Goal: Transaction & Acquisition: Purchase product/service

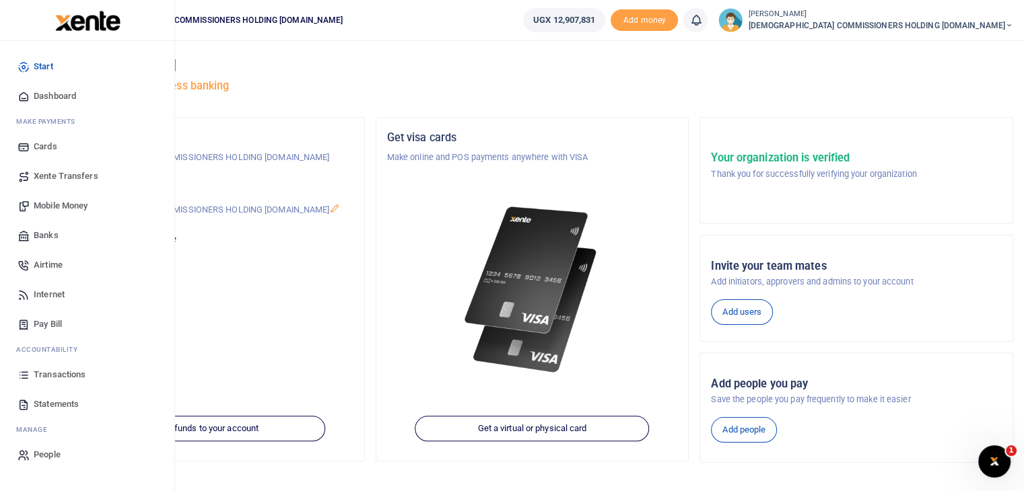
click at [62, 205] on span "Mobile Money" at bounding box center [61, 205] width 54 height 13
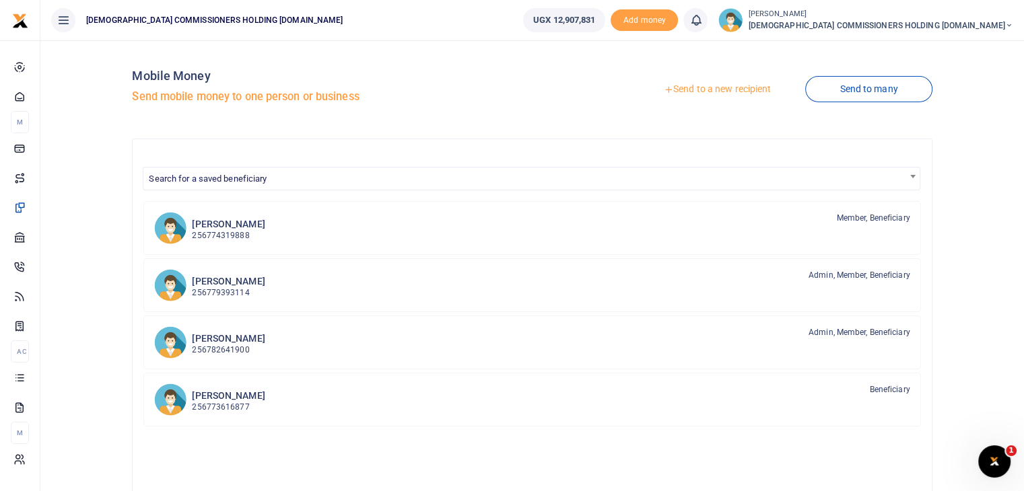
click at [724, 88] on link "Send to a new recipient" at bounding box center [717, 89] width 176 height 24
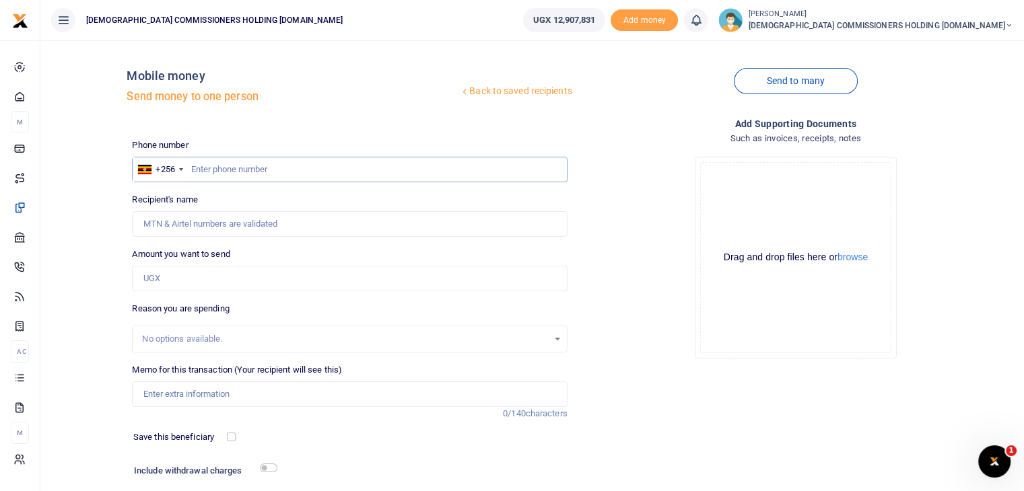
click at [222, 171] on input "text" at bounding box center [349, 170] width 435 height 26
click at [784, 81] on link "Send to many" at bounding box center [796, 81] width 124 height 26
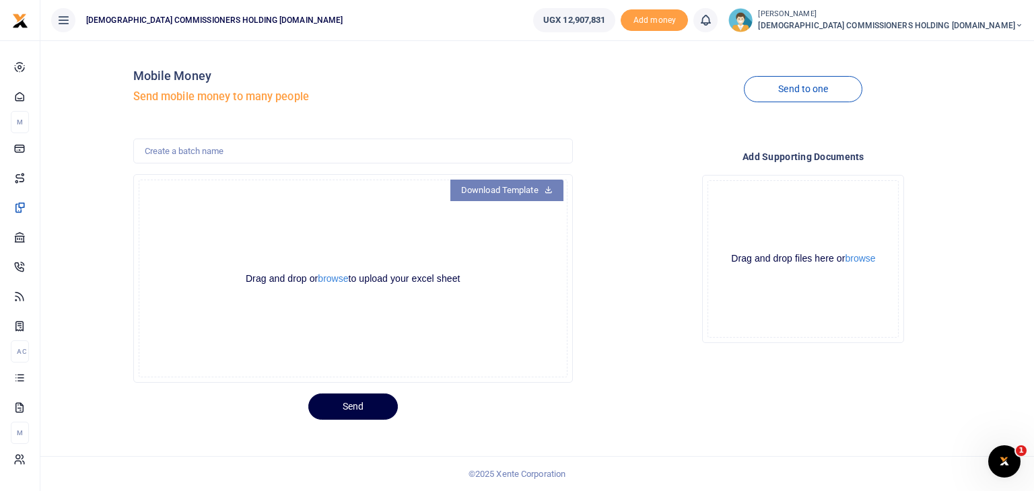
click at [531, 193] on link "Download Template" at bounding box center [506, 191] width 113 height 22
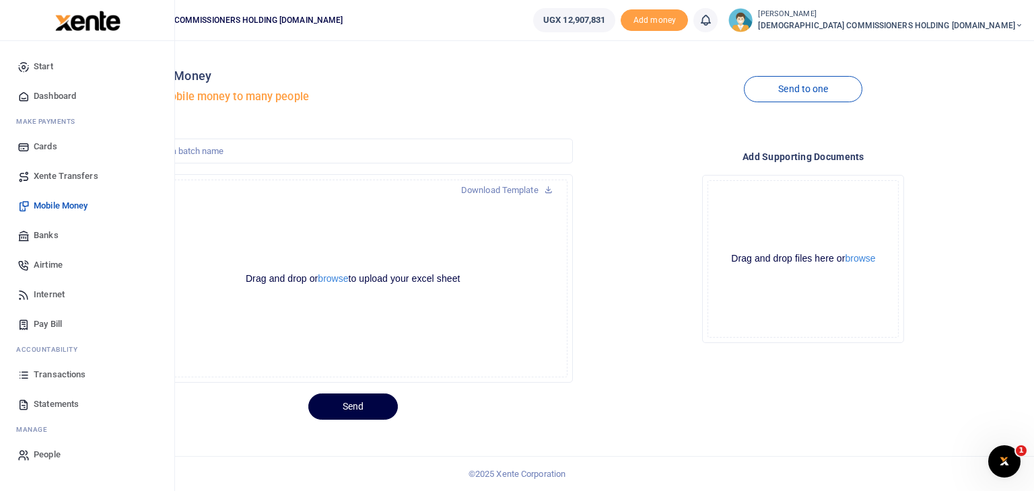
click at [67, 204] on span "Mobile Money" at bounding box center [61, 205] width 54 height 13
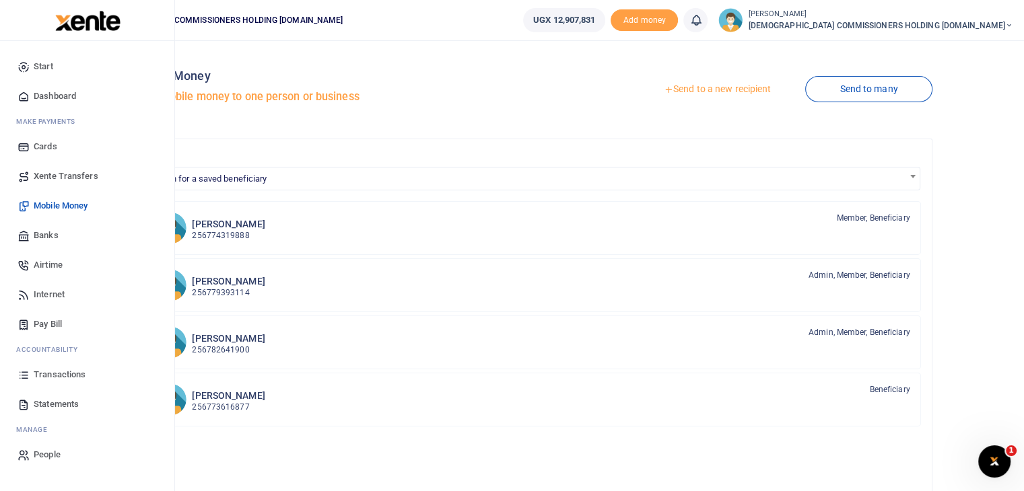
click at [53, 209] on span "Mobile Money" at bounding box center [61, 205] width 54 height 13
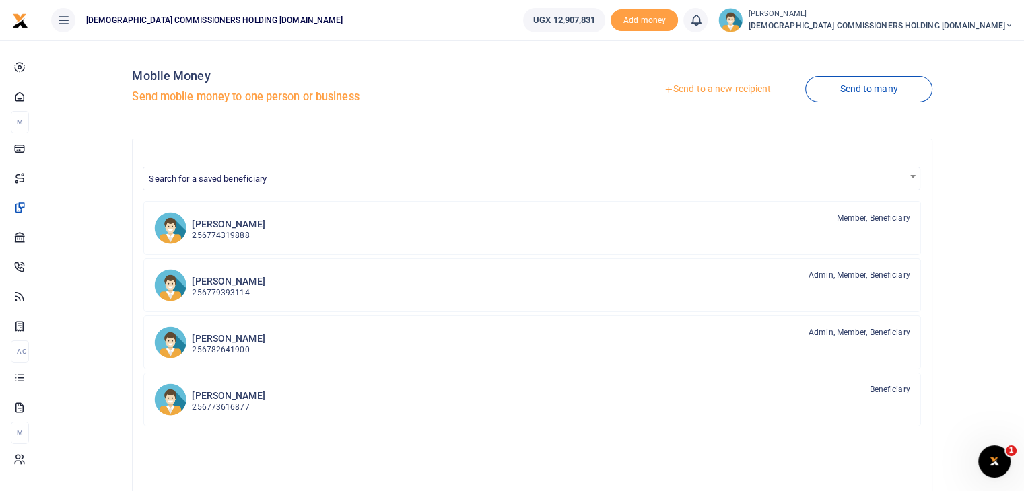
click at [693, 92] on link "Send to a new recipient" at bounding box center [717, 89] width 176 height 24
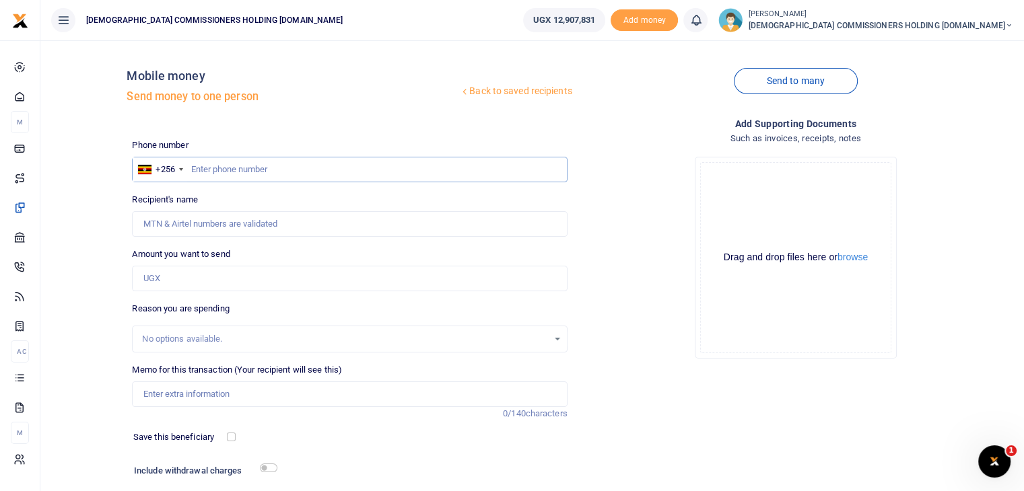
click at [250, 169] on input "text" at bounding box center [349, 170] width 435 height 26
type input "772869878"
type input "Julius Ceaser Nina"
type input "772869878"
click at [193, 275] on input "Amount you want to send" at bounding box center [349, 279] width 435 height 26
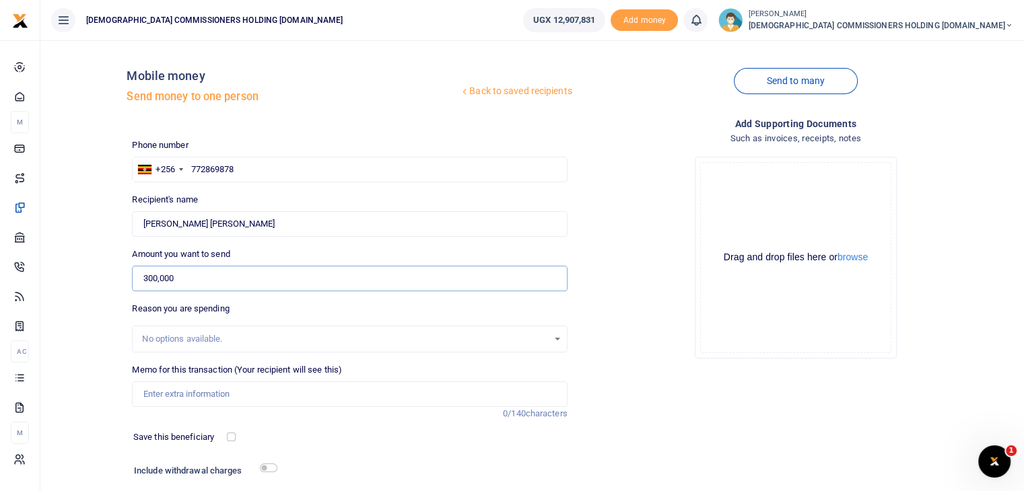
type input "300,000"
click at [168, 398] on input "Memo for this transaction (Your recipient will see this)" at bounding box center [349, 395] width 435 height 26
click at [286, 396] on input "Facilitation for the House of Bishops meeting held at Lweza on 8th" at bounding box center [349, 395] width 435 height 26
click at [415, 398] on input "Facilitation for the Board of Trustees meeting held at Lweza on 8th" at bounding box center [349, 395] width 435 height 26
drag, startPoint x: 145, startPoint y: 396, endPoint x: 469, endPoint y: 401, distance: 323.8
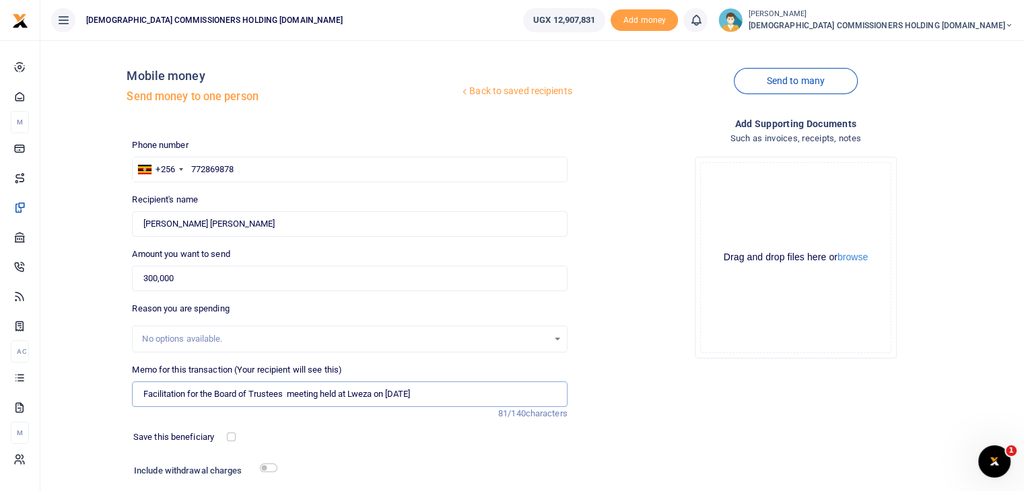
click at [469, 401] on input "Facilitation for the Board of Trustees meeting held at Lweza on 8th October 2025" at bounding box center [349, 395] width 435 height 26
click at [601, 404] on div "Add supporting Documents Such as invoices, receipts, notes Drop your files here…" at bounding box center [796, 326] width 446 height 421
click at [187, 393] on input "Facilitation for the Board of Trustees meeting held at Lweza on 8th October 2025" at bounding box center [349, 395] width 435 height 26
drag, startPoint x: 143, startPoint y: 396, endPoint x: 485, endPoint y: 400, distance: 342.6
click at [485, 400] on input "Fuel refund for the Board of Trustees meeting held at Lweza on [DATE]" at bounding box center [349, 395] width 435 height 26
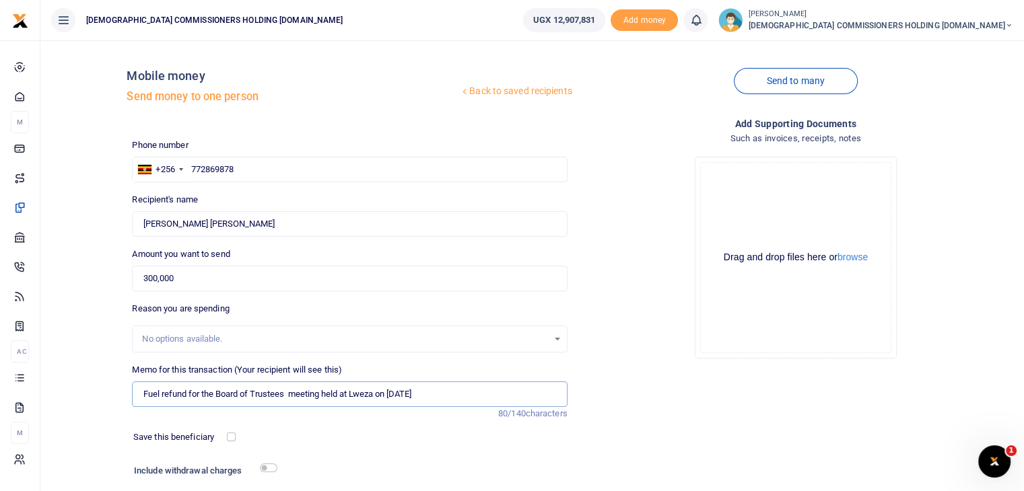
type input "Fuel refund for the Board of Trustees meeting held at Lweza on [DATE]"
click at [598, 394] on div "Add supporting Documents Such as invoices, receipts, notes Drop your files here…" at bounding box center [796, 326] width 446 height 421
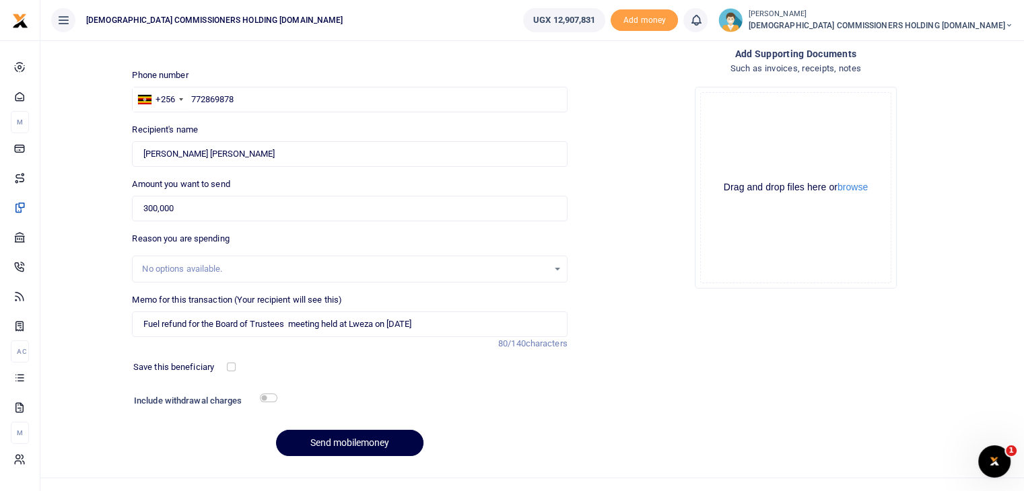
scroll to position [92, 0]
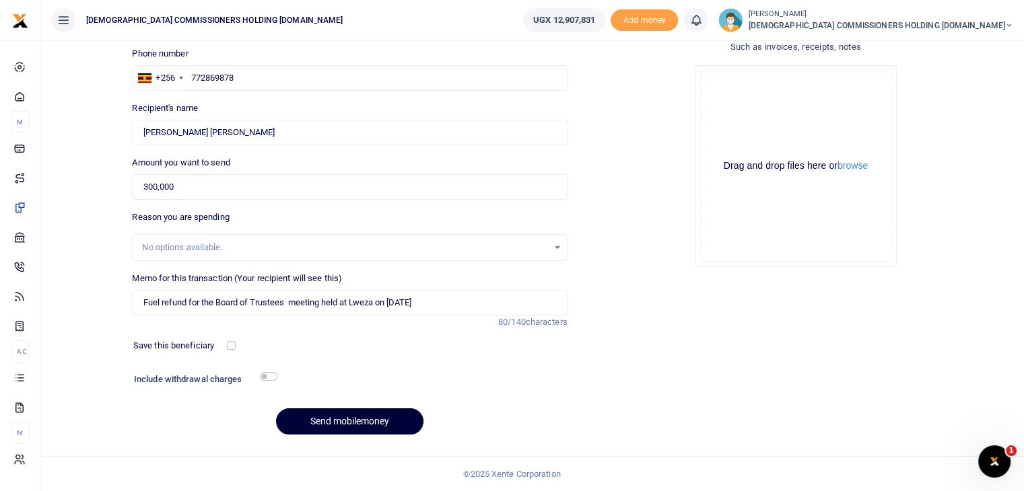
click at [350, 419] on button "Send mobilemoney" at bounding box center [349, 422] width 147 height 26
click at [210, 79] on input "text" at bounding box center [349, 78] width 435 height 26
type input "772465721"
type input "[PERSON_NAME] A [PERSON_NAME]"
type input "772465721"
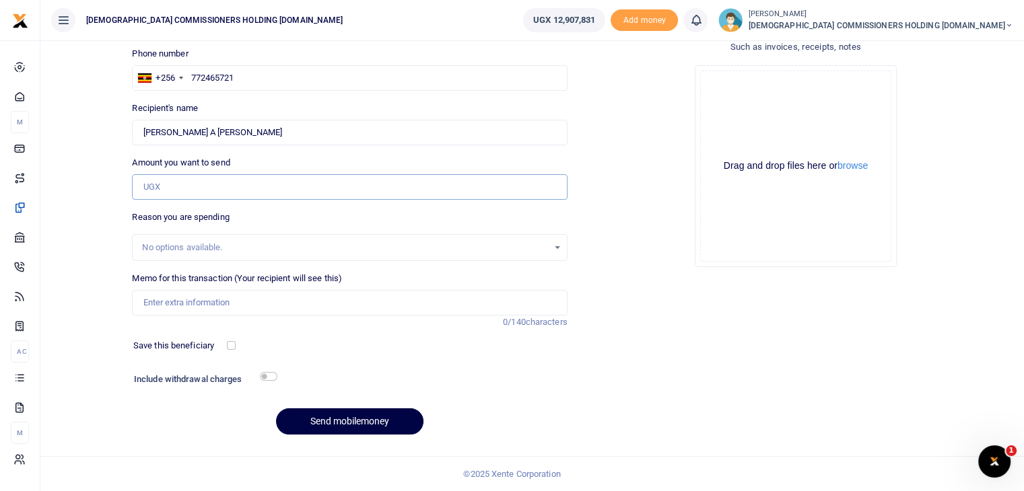
click at [183, 181] on input "Amount you want to send" at bounding box center [349, 187] width 435 height 26
type input "300,000"
click at [177, 298] on input "Memo for this transaction (Your recipient will see this)" at bounding box center [349, 303] width 435 height 26
paste input "Fuel refund for the Board of Trustees meeting held at Lweza on [DATE]"
type input "Fuel refund for the Board of Trustees meeting held at Lweza on [DATE]"
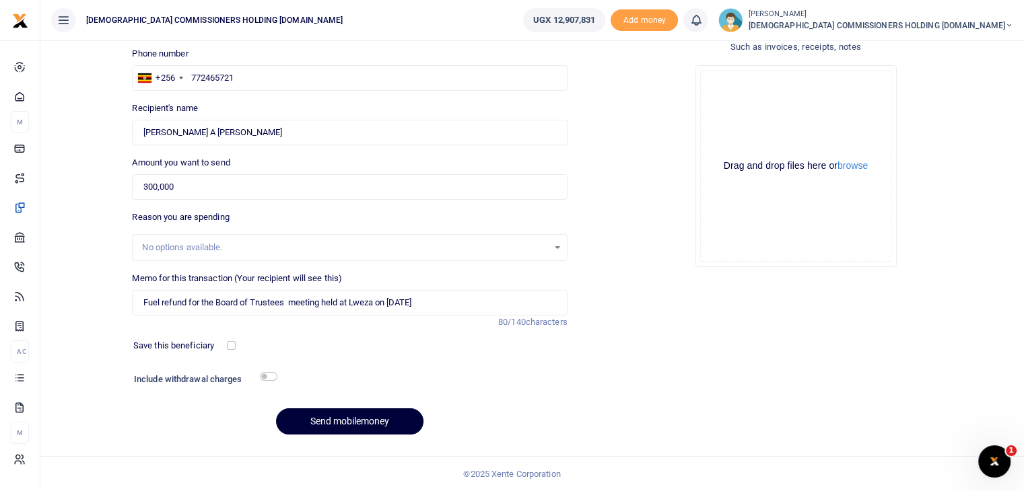
click at [345, 417] on button "Send mobilemoney" at bounding box center [349, 422] width 147 height 26
click at [221, 79] on input "text" at bounding box center [349, 78] width 435 height 26
type input "774062668"
type input "[PERSON_NAME]"
type input "774062668"
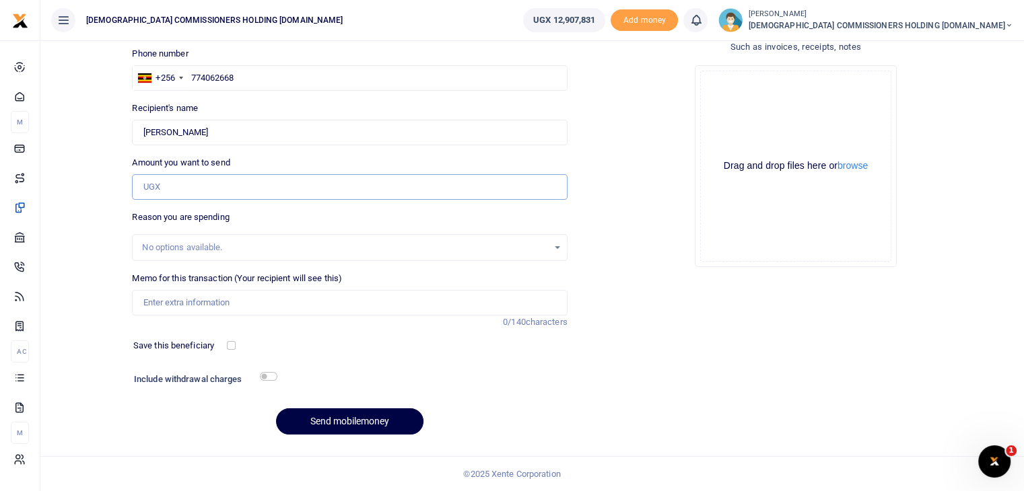
click at [183, 190] on input "Amount you want to send" at bounding box center [349, 187] width 435 height 26
type input "300,000"
click at [180, 308] on input "Memo for this transaction (Your recipient will see this)" at bounding box center [349, 303] width 435 height 26
paste input "Fuel refund for the Board of Trustees meeting held at Lweza on [DATE]"
type input "Fuel refund for the Board of Trustees meeting held at Lweza on [DATE]"
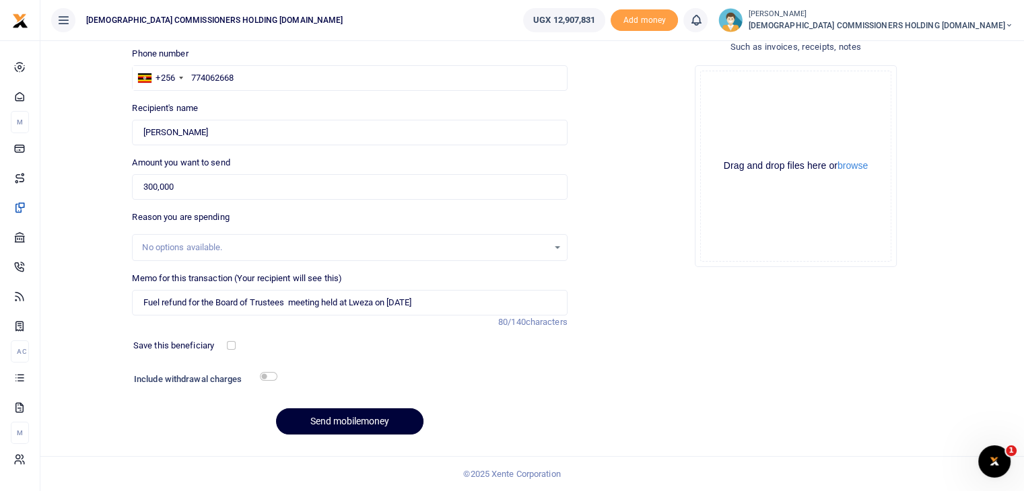
click at [345, 417] on button "Send mobilemoney" at bounding box center [349, 422] width 147 height 26
click at [213, 73] on input "text" at bounding box center [349, 78] width 435 height 26
type input "782316238"
type input "Dan Zoreka"
type input "782316238"
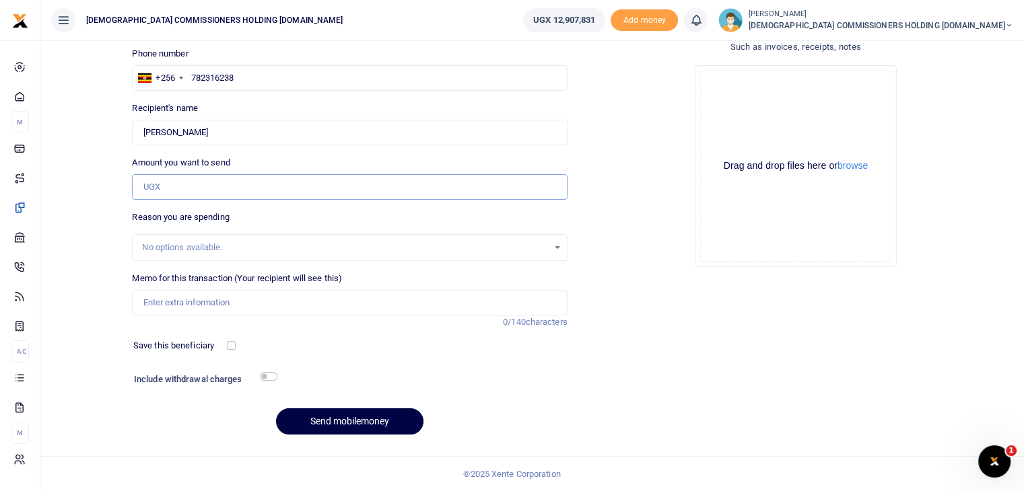
click at [199, 181] on input "Amount you want to send" at bounding box center [349, 187] width 435 height 26
type input "300,000"
click at [182, 306] on input "Memo for this transaction (Your recipient will see this)" at bounding box center [349, 303] width 435 height 26
paste input "Fuel refund for the Board of Trustees meeting held at Lweza on [DATE]"
type input "Fuel refund for the Board of Trustees meeting held at Lweza on [DATE]"
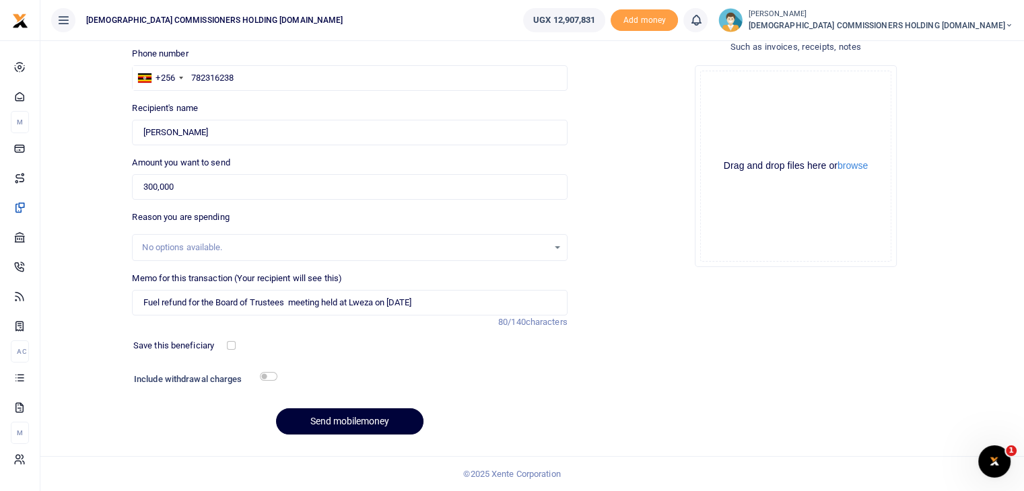
click at [341, 424] on button "Send mobilemoney" at bounding box center [349, 422] width 147 height 26
click at [214, 76] on input "text" at bounding box center [349, 78] width 435 height 26
type input "787175407"
type input "Kugonza Joshua"
type input "787175407"
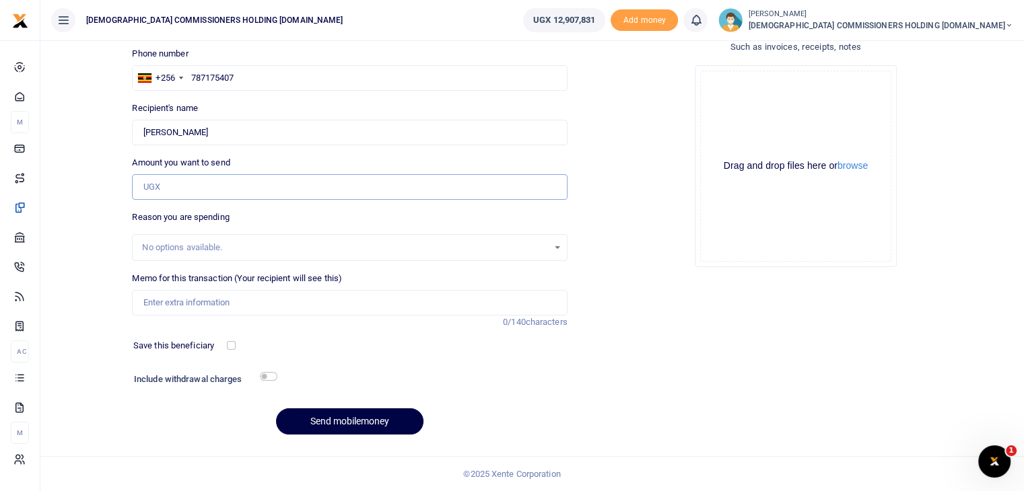
click at [180, 188] on input "Amount you want to send" at bounding box center [349, 187] width 435 height 26
type input "300,000"
click at [181, 310] on input "Memo for this transaction (Your recipient will see this)" at bounding box center [349, 303] width 435 height 26
paste input "Fuel refund for the Board of Trustees meeting held at Lweza on [DATE]"
type input "Fuel refund for the Board of Trustees meeting held at Lweza on [DATE]"
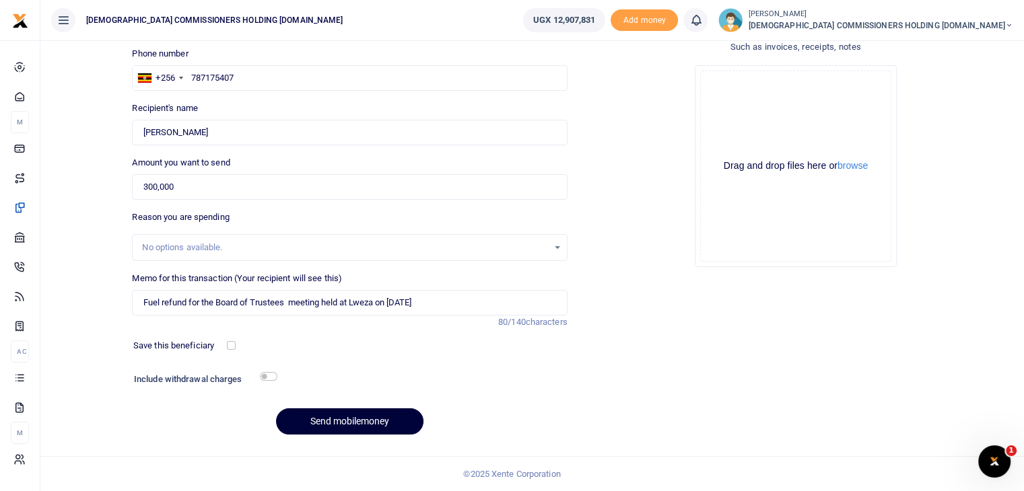
click at [338, 419] on button "Send mobilemoney" at bounding box center [349, 422] width 147 height 26
click at [225, 83] on input "text" at bounding box center [349, 78] width 435 height 26
type input "772371649"
type input "[PERSON_NAME]"
type input "772371649"
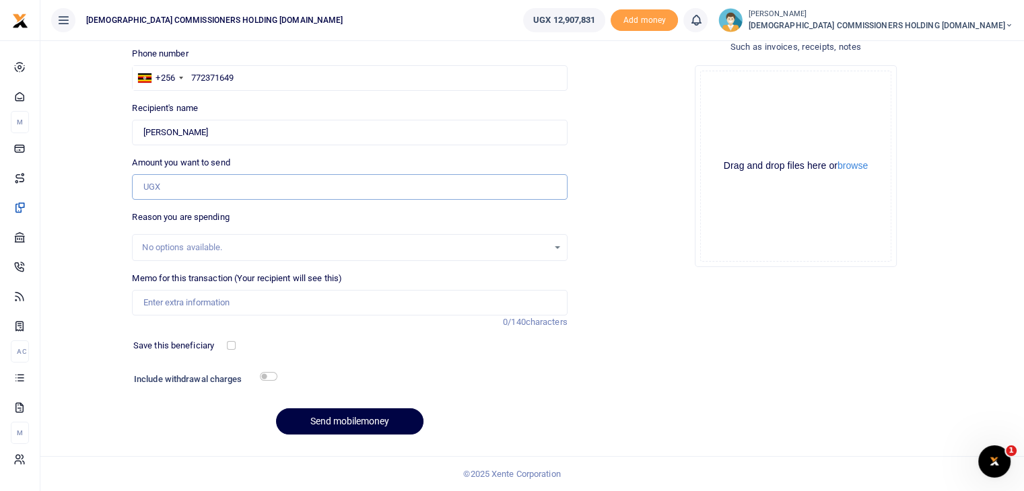
click at [201, 188] on input "Amount you want to send" at bounding box center [349, 187] width 435 height 26
type input "300,000"
click at [197, 296] on input "Memo for this transaction (Your recipient will see this)" at bounding box center [349, 303] width 435 height 26
paste input "Fuel refund for the Board of Trustees meeting held at Lweza on [DATE]"
type input "Fuel refund for the Board of Trustees meeting held at Lweza on [DATE]"
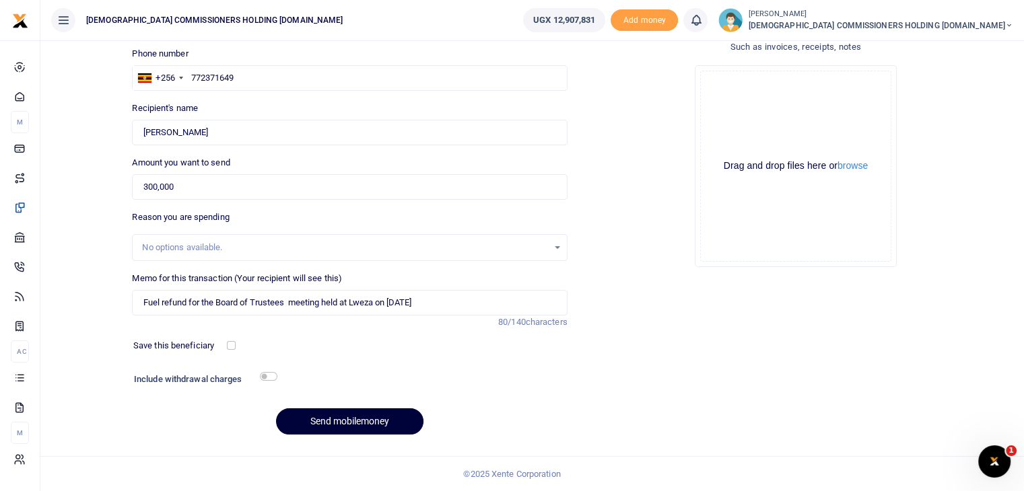
click at [340, 420] on button "Send mobilemoney" at bounding box center [349, 422] width 147 height 26
click at [229, 81] on input "text" at bounding box center [349, 78] width 435 height 26
type input "775057078"
type input "[PERSON_NAME] [PERSON_NAME]"
type input "775057078"
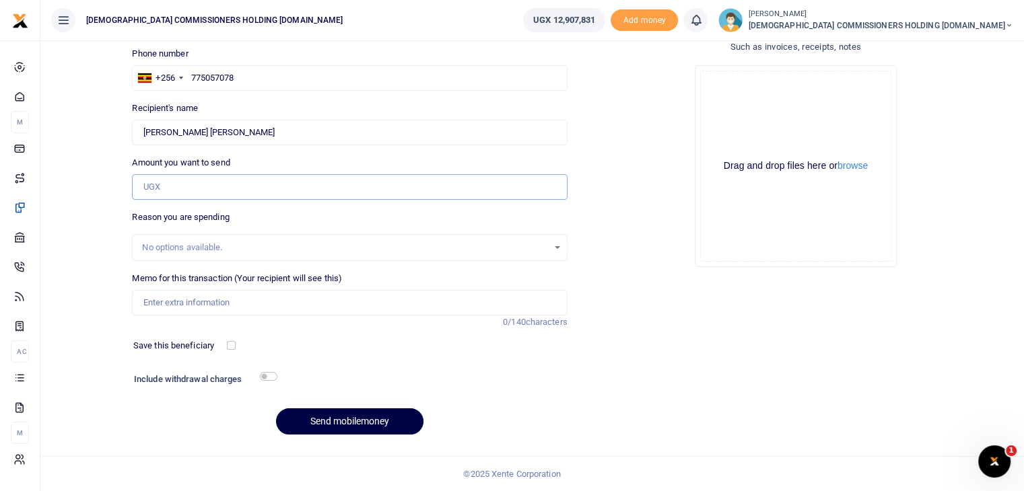
click at [205, 189] on input "Amount you want to send" at bounding box center [349, 187] width 435 height 26
type input "500,000"
click at [215, 302] on input "Memo for this transaction (Your recipient will see this)" at bounding box center [349, 303] width 435 height 26
paste input "Fuel refund for the Board of Trustees meeting held at Lweza on [DATE]"
type input "Fuel refund for the Board of Trustees meeting held at Lweza on [DATE]"
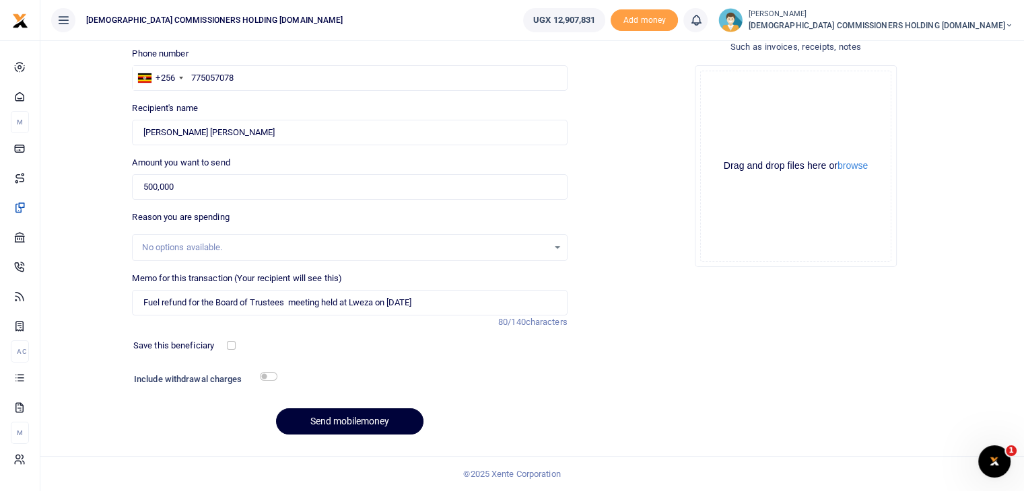
click at [337, 419] on button "Send mobilemoney" at bounding box center [349, 422] width 147 height 26
click at [245, 74] on input "text" at bounding box center [349, 78] width 435 height 26
type input "782315250"
type input "Gaster Nsereko"
type input "782315250"
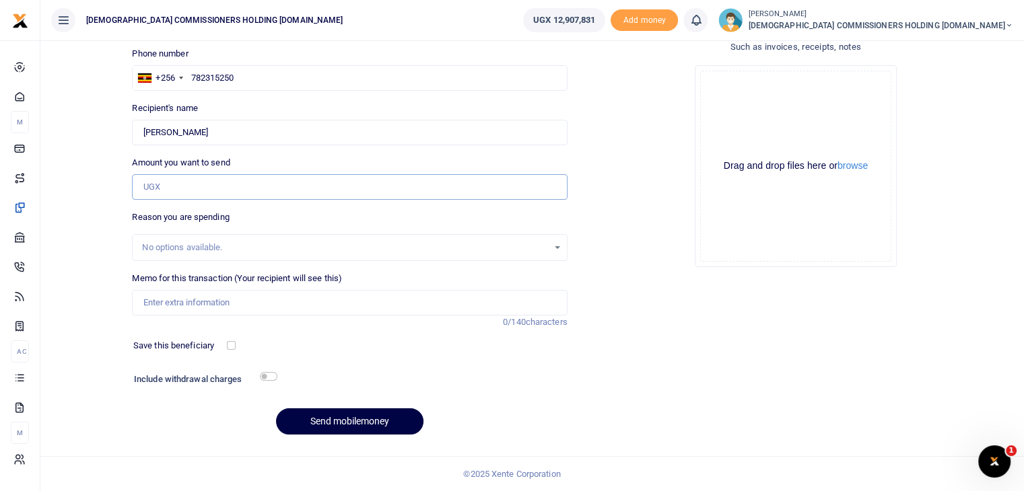
click at [199, 175] on input "Amount you want to send" at bounding box center [349, 187] width 435 height 26
type input "300,000"
click at [190, 305] on input "Memo for this transaction (Your recipient will see this)" at bounding box center [349, 303] width 435 height 26
paste input "Fuel refund for the Board of Trustees meeting held at Lweza on [DATE]"
type input "Fuel refund for the Board of Trustees meeting held at Lweza on 8th October 2025"
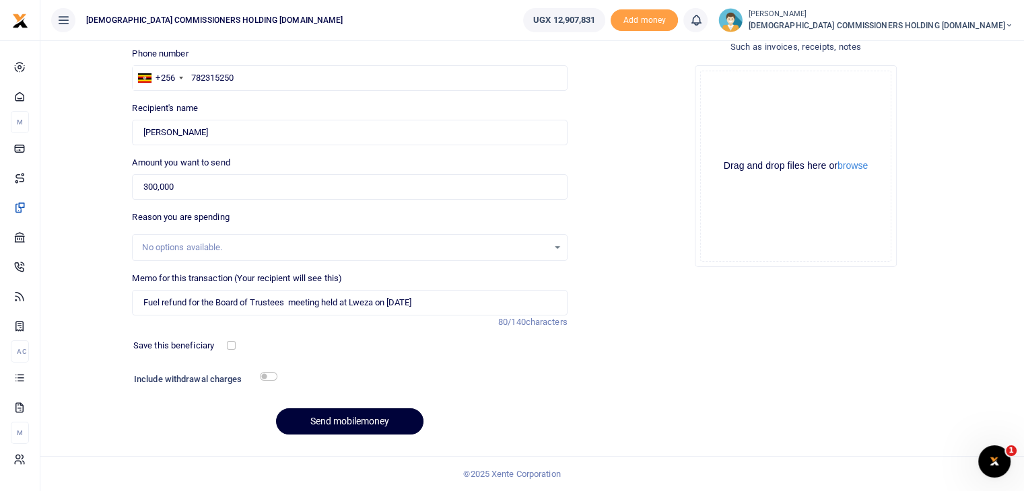
click at [337, 418] on button "Send mobilemoney" at bounding box center [349, 422] width 147 height 26
click at [246, 82] on input "text" at bounding box center [349, 78] width 435 height 26
type input "772695888"
type input "Alfred Muhoozi"
type input "772695888"
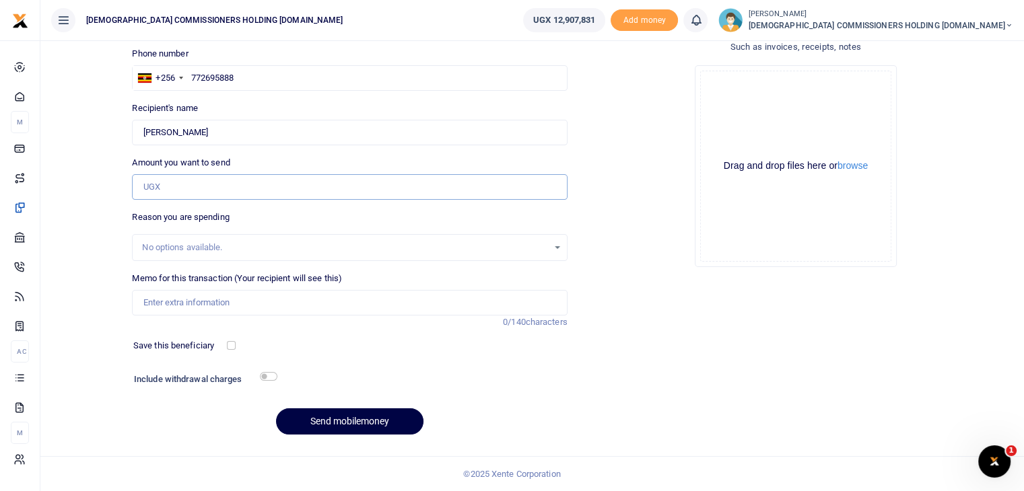
click at [215, 186] on input "Amount you want to send" at bounding box center [349, 187] width 435 height 26
type input "300,000"
click at [200, 308] on input "Memo for this transaction (Your recipient will see this)" at bounding box center [349, 303] width 435 height 26
paste input "Fuel refund for the Board of Trustees meeting held at Lweza on [DATE]"
type input "Fuel refund for the Board of Trustees meeting held at Lweza on [DATE]"
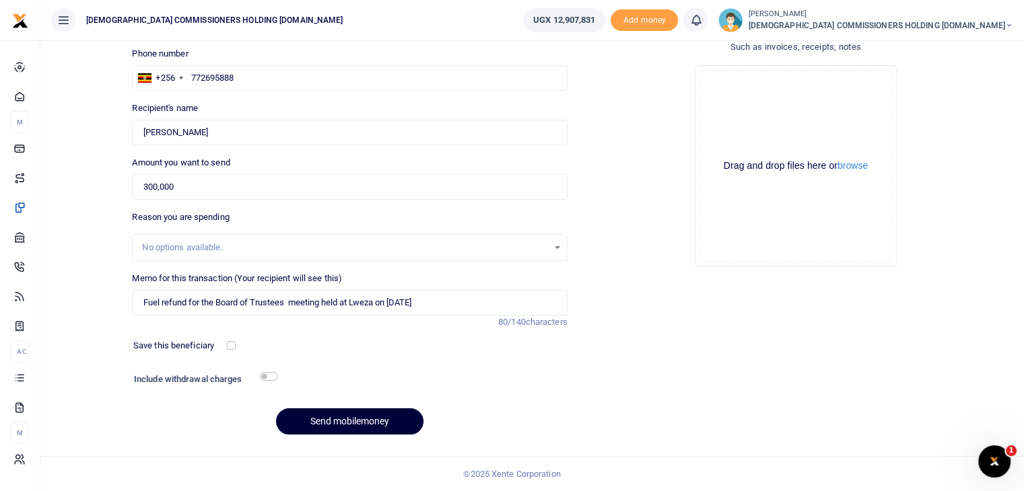
click at [345, 421] on button "Send mobilemoney" at bounding box center [349, 422] width 147 height 26
click at [242, 79] on input "text" at bounding box center [349, 78] width 435 height 26
type input "776381846"
type input "Mbitse Godfrey"
type input "776381846"
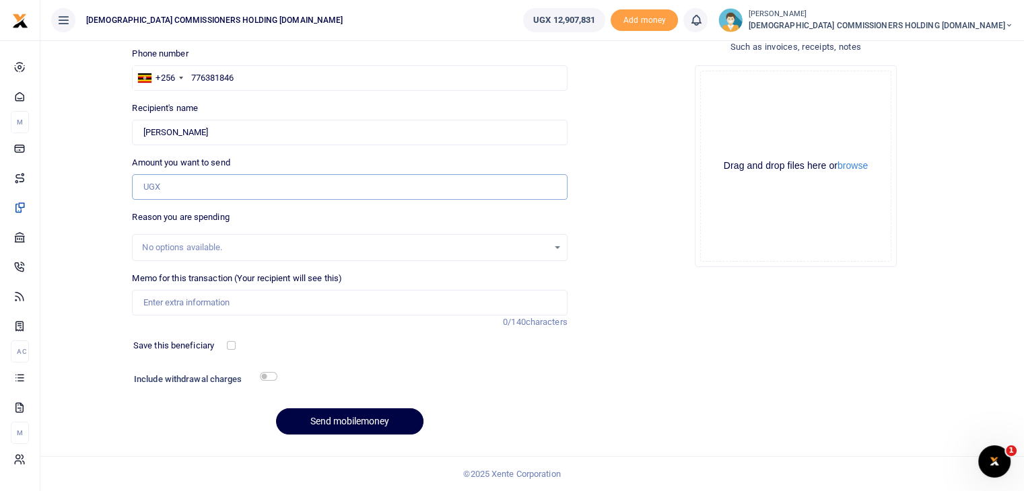
click at [196, 192] on input "Amount you want to send" at bounding box center [349, 187] width 435 height 26
type input "300,000"
click at [190, 303] on input "Memo for this transaction (Your recipient will see this)" at bounding box center [349, 303] width 435 height 26
paste input "Fuel refund for the Board of Trustees meeting held at Lweza on [DATE]"
type input "Fuel refund for the Board of Trustees meeting held at Lweza on [DATE]"
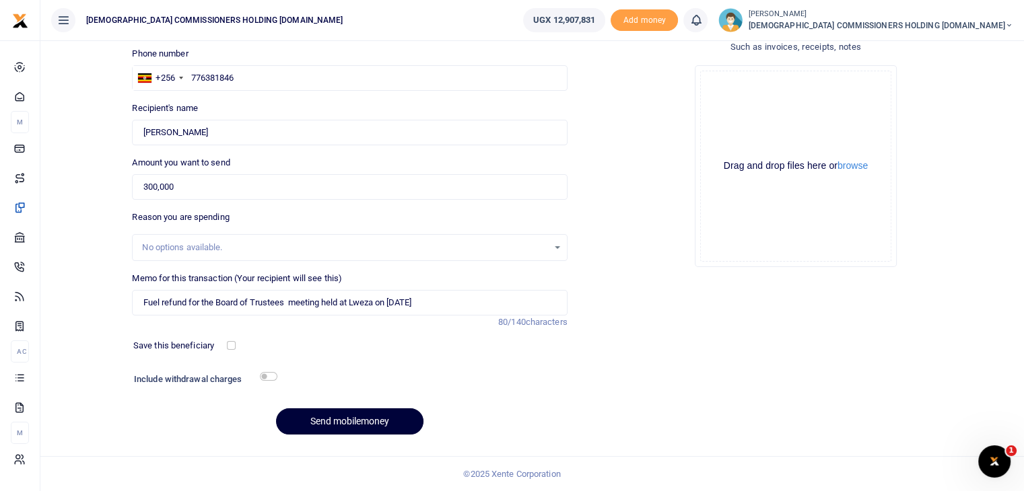
click at [341, 427] on button "Send mobilemoney" at bounding box center [349, 422] width 147 height 26
click at [224, 75] on input "text" at bounding box center [349, 78] width 435 height 26
type input "772312507"
type input "[PERSON_NAME]"
type input "782699783"
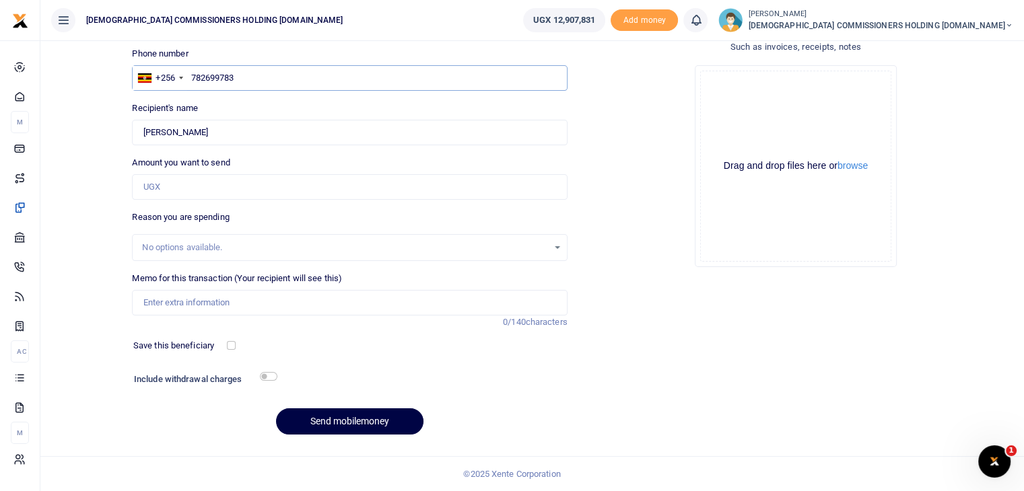
type input "Paul Kiptoo Masaba"
type input "782699783"
click at [207, 182] on input "Amount you want to send" at bounding box center [349, 187] width 435 height 26
type input "300,000"
click at [207, 304] on input "Memo for this transaction (Your recipient will see this)" at bounding box center [349, 303] width 435 height 26
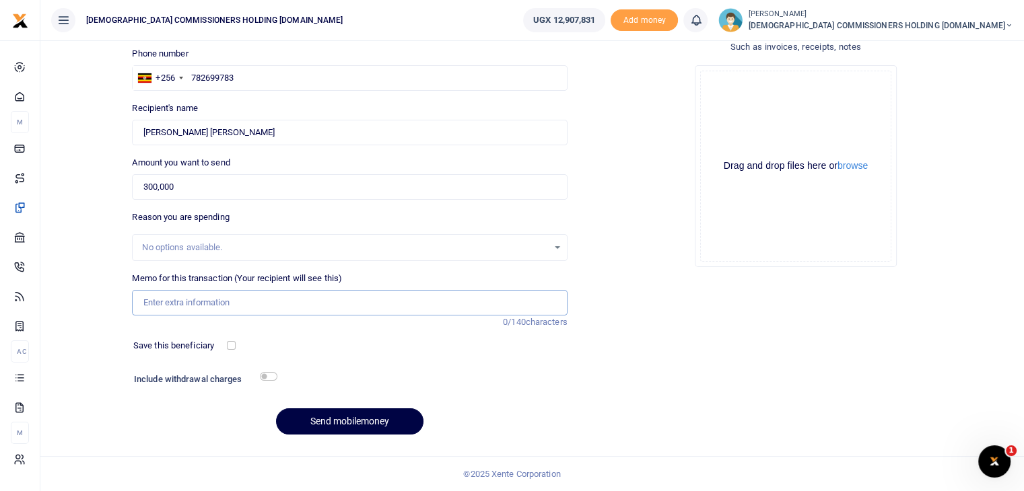
paste input "Fuel refund for the Board of Trustees meeting held at Lweza on [DATE]"
type input "Fuel refund for the Board of Trustees meeting held at Lweza on [DATE]"
click at [331, 419] on button "Send mobilemoney" at bounding box center [349, 422] width 147 height 26
click at [250, 76] on input "text" at bounding box center [349, 78] width 435 height 26
type input "782712767"
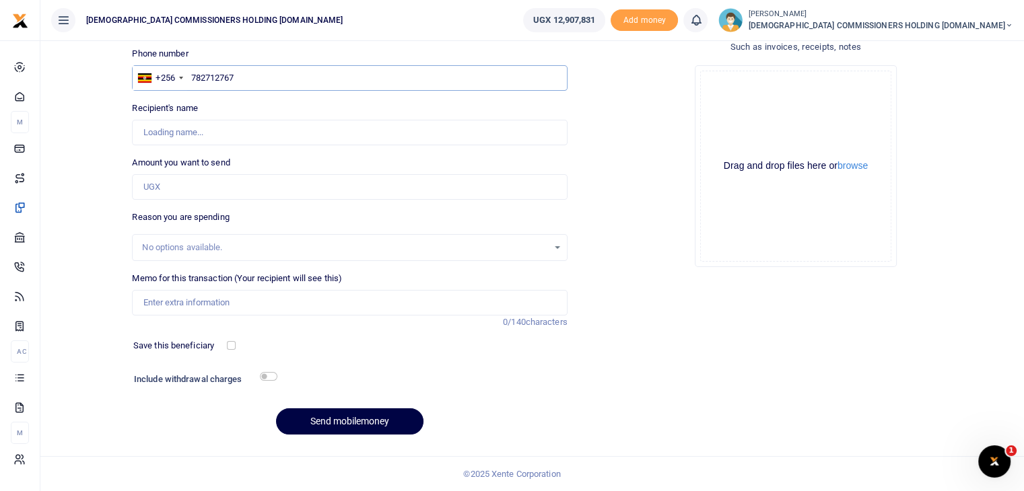
type input "[PERSON_NAME]"
type input "782712767"
click at [185, 192] on input "Amount you want to send" at bounding box center [349, 187] width 435 height 26
type input "300,000"
click at [188, 301] on input "Memo for this transaction (Your recipient will see this)" at bounding box center [349, 303] width 435 height 26
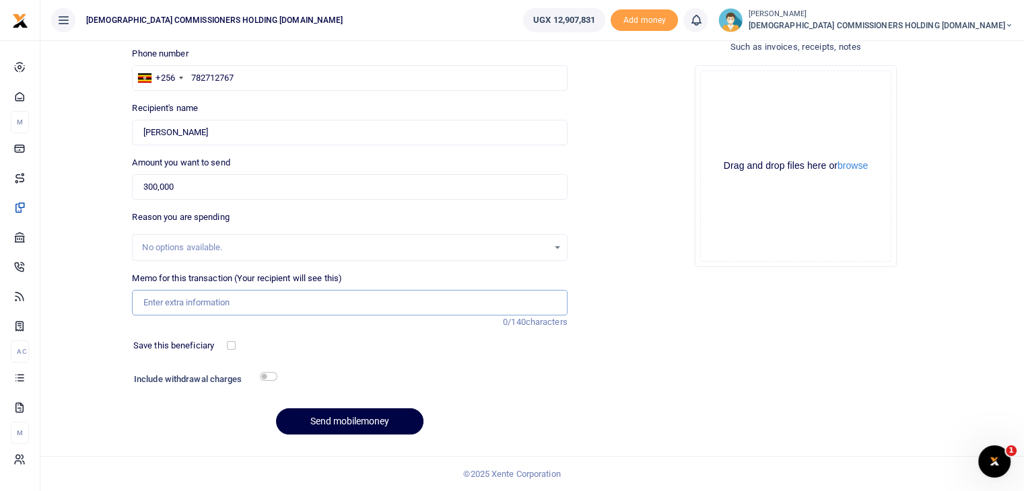
paste input "Fuel refund for the Board of Trustees meeting held at Lweza on [DATE]"
type input "Fuel refund for the Board of Trustees meeting held at Lweza on [DATE]"
click at [336, 421] on button "Send mobilemoney" at bounding box center [349, 422] width 147 height 26
click at [248, 76] on input "text" at bounding box center [349, 78] width 435 height 26
type input "782526933"
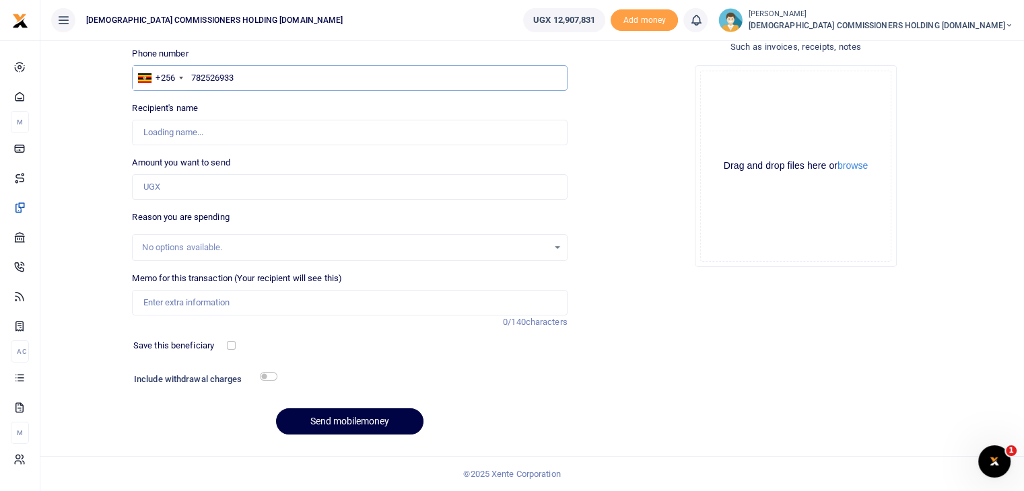
type input "Reuben Bizarwenda Kisembo"
type input "782526933"
click at [199, 192] on input "Amount you want to send" at bounding box center [349, 187] width 435 height 26
type input "300,000"
click at [201, 300] on input "Memo for this transaction (Your recipient will see this)" at bounding box center [349, 303] width 435 height 26
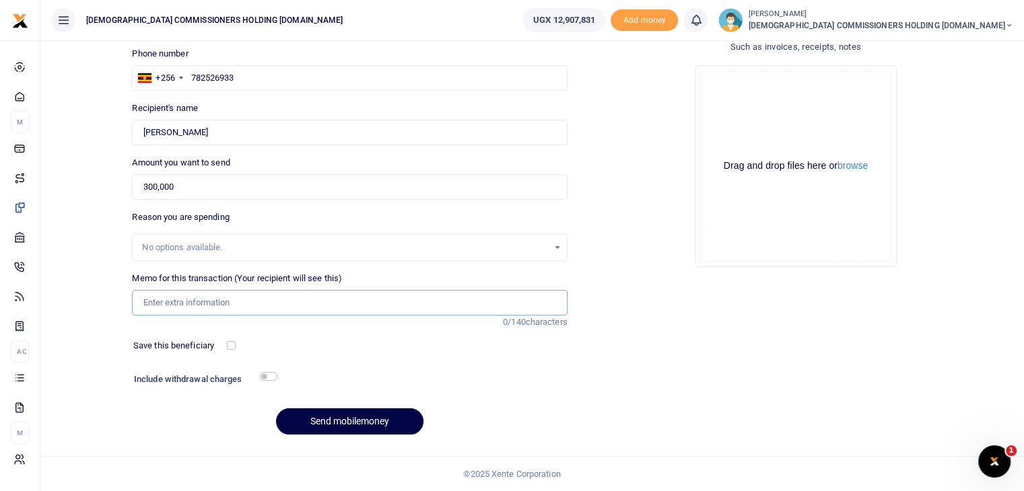
paste input "Fuel refund for the Board of Trustees meeting held at Lweza on [DATE]"
type input "Fuel refund for the Board of Trustees meeting held at Lweza on [DATE]"
click at [326, 417] on button "Send mobilemoney" at bounding box center [349, 422] width 147 height 26
click at [223, 74] on input "text" at bounding box center [349, 78] width 435 height 26
type input "775528781"
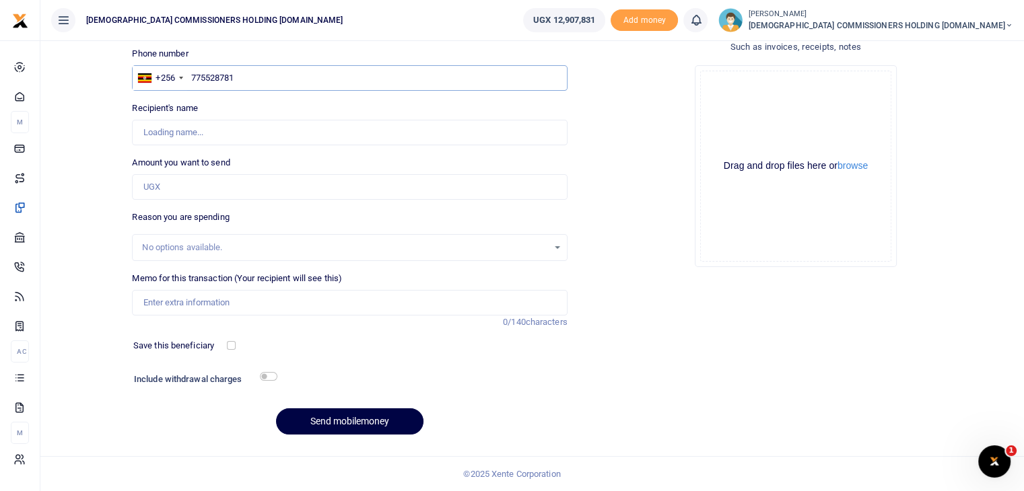
type input "[PERSON_NAME]"
type input "775528781"
click at [188, 196] on input "Amount you want to send" at bounding box center [349, 187] width 435 height 26
type input "300,000"
click at [226, 302] on input "Memo for this transaction (Your recipient will see this)" at bounding box center [349, 303] width 435 height 26
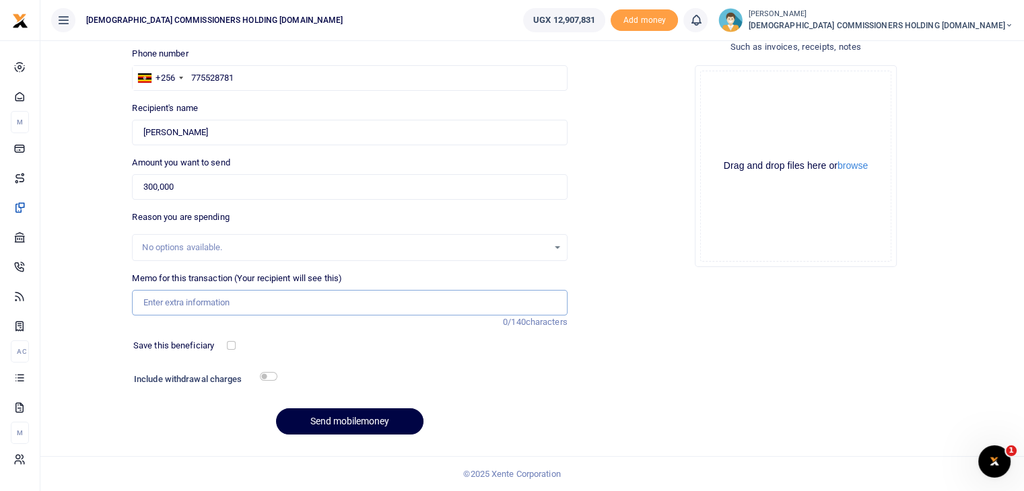
paste input "Fuel refund for the Board of Trustees meeting held at Lweza on [DATE]"
type input "Fuel refund for the Board of Trustees meeting held at Lweza on [DATE]"
click at [347, 419] on button "Send mobilemoney" at bounding box center [349, 422] width 147 height 26
click at [228, 77] on input "text" at bounding box center [349, 78] width 435 height 26
type input "782987325"
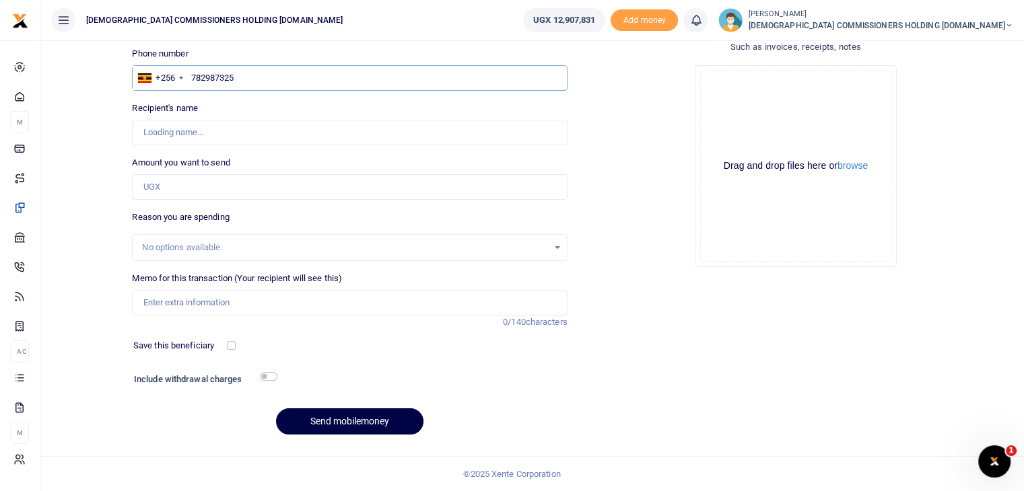
type input "Johnson Twinomujuni"
type input "782987325"
click at [194, 184] on input "Amount you want to send" at bounding box center [349, 187] width 435 height 26
type input "300,000"
click at [180, 302] on input "Memo for this transaction (Your recipient will see this)" at bounding box center [349, 303] width 435 height 26
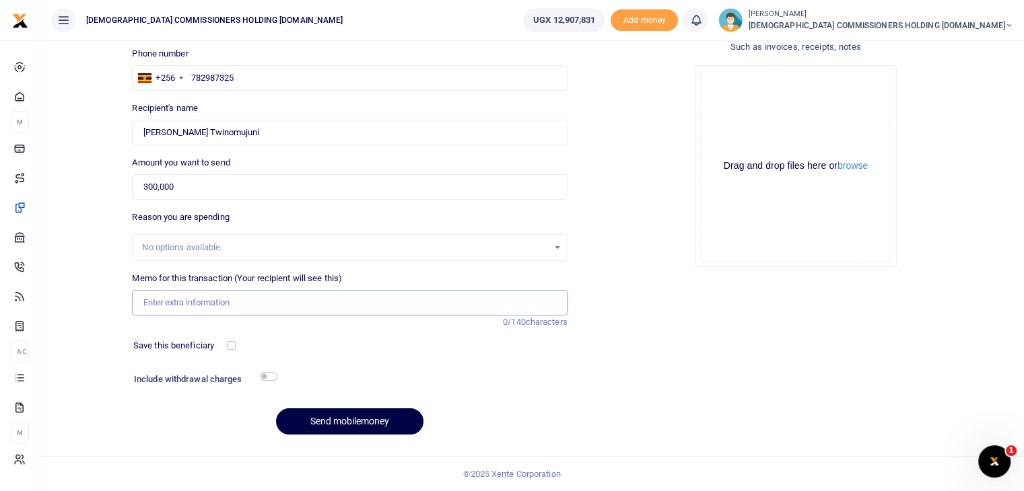
paste input "Fuel refund for the Board of Trustees meeting held at Lweza on [DATE]"
type input "Fuel refund for the Board of Trustees meeting held at Lweza on [DATE]"
click at [337, 423] on button "Send mobilemoney" at bounding box center [349, 422] width 147 height 26
click at [223, 80] on input "text" at bounding box center [349, 78] width 435 height 26
type input "772860081"
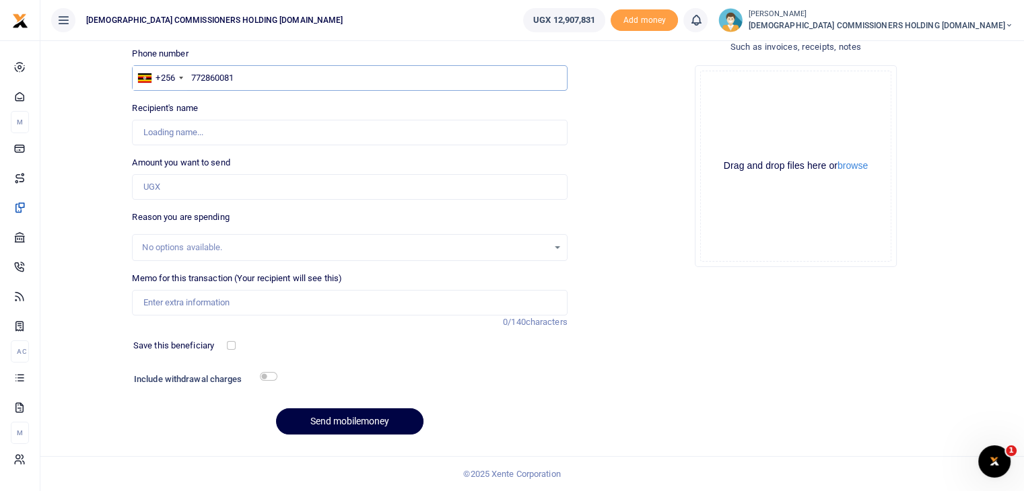
type input "[PERSON_NAME]"
type input "772860081"
click at [207, 186] on input "Amount you want to send" at bounding box center [349, 187] width 435 height 26
type input "300,000"
click at [209, 302] on input "Memo for this transaction (Your recipient will see this)" at bounding box center [349, 303] width 435 height 26
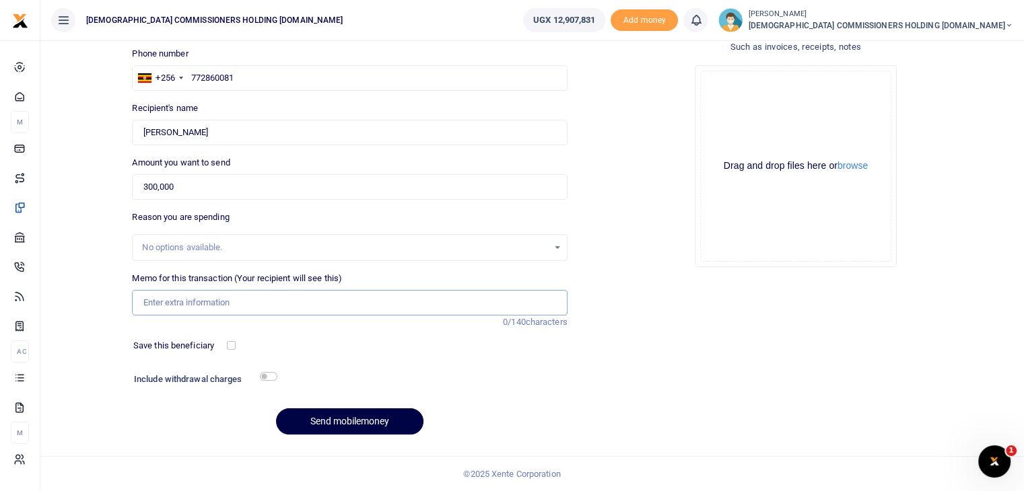
paste input "Fuel refund for the Board of Trustees meeting held at Lweza on [DATE]"
type input "Fuel refund for the Board of Trustees meeting held at Lweza on [DATE]"
click at [337, 417] on button "Send mobilemoney" at bounding box center [349, 422] width 147 height 26
click at [225, 73] on input "text" at bounding box center [349, 78] width 435 height 26
type input "782558082"
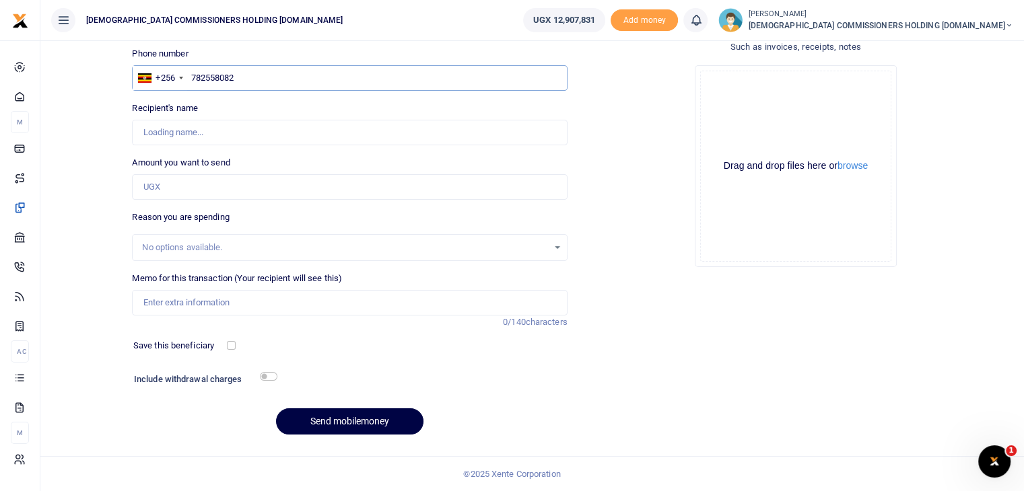
type input "[PERSON_NAME]"
type input "782558082"
click at [186, 183] on input "Amount you want to send" at bounding box center [349, 187] width 435 height 26
type input "300,000"
click at [180, 299] on input "Memo for this transaction (Your recipient will see this)" at bounding box center [349, 303] width 435 height 26
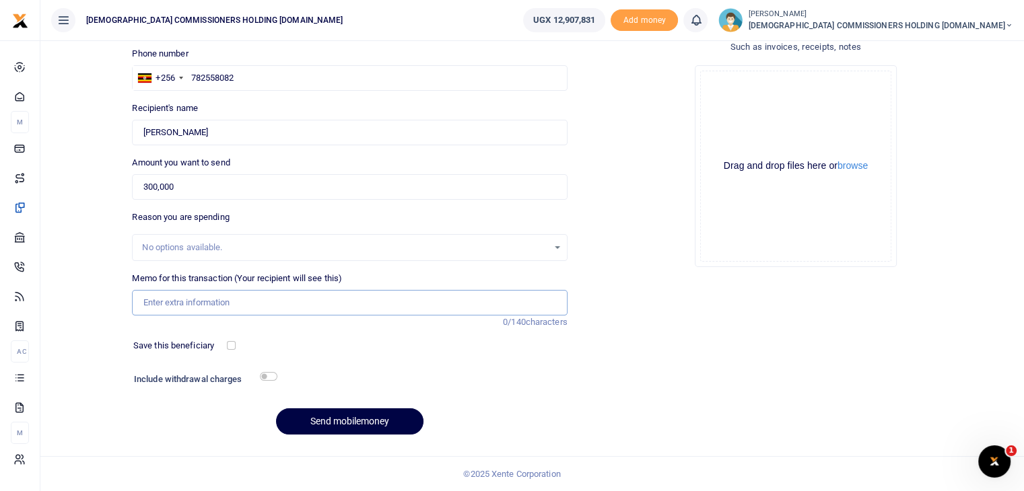
paste input "Fuel refund for the Board of Trustees meeting held at Lweza on [DATE]"
type input "Fuel refund for the Board of Trustees meeting held at Lweza on [DATE]"
click at [333, 423] on button "Send mobilemoney" at bounding box center [349, 422] width 147 height 26
click at [227, 79] on input "text" at bounding box center [349, 78] width 435 height 26
type input "772488273"
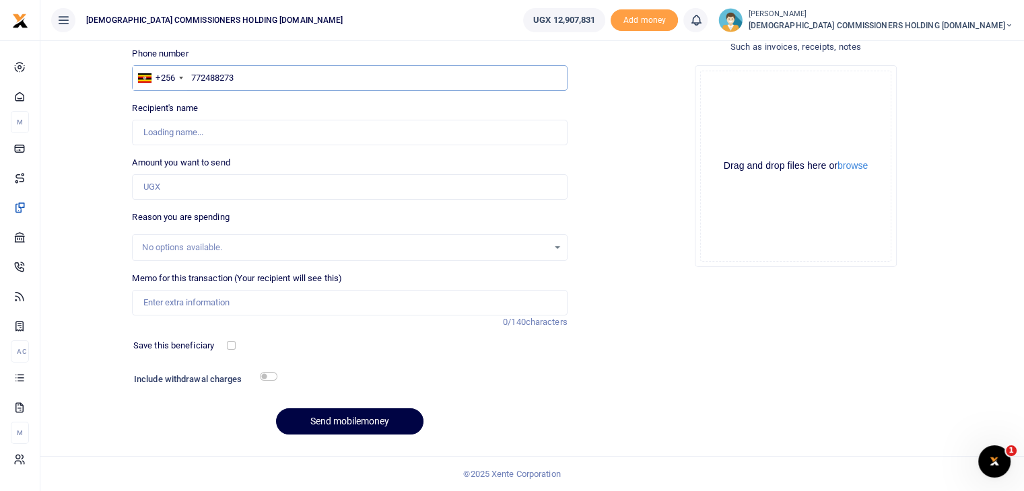
type input "Fredrick Jackson Baalwa"
type input "772488273"
click at [200, 188] on input "Amount you want to send" at bounding box center [349, 187] width 435 height 26
type input "300,000"
click at [188, 310] on input "Memo for this transaction (Your recipient will see this)" at bounding box center [349, 303] width 435 height 26
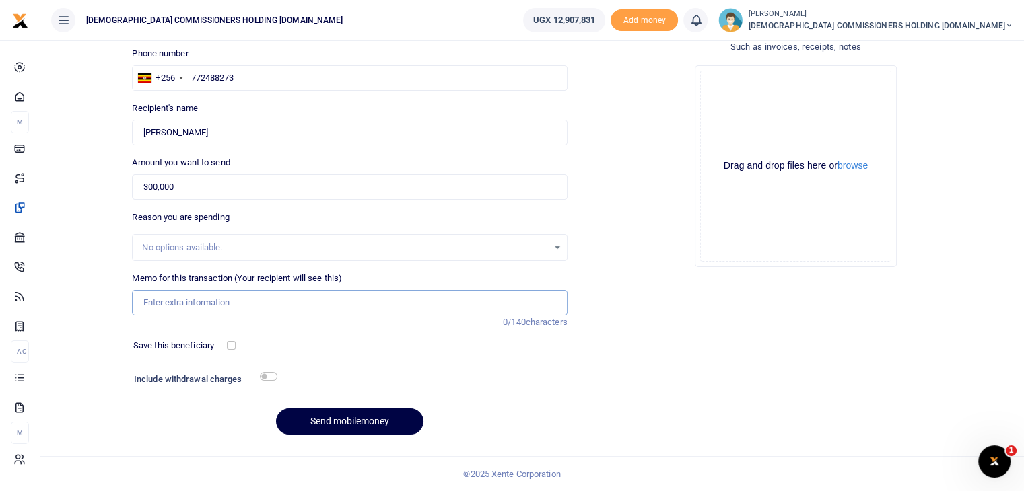
paste input "Fuel refund for the Board of Trustees meeting held at Lweza on 8th October 2025"
type input "Fuel refund for the Board of Trustees meeting held at Lweza on 8th October 2025"
click at [345, 423] on button "Send mobilemoney" at bounding box center [349, 422] width 147 height 26
click at [219, 76] on input "text" at bounding box center [349, 78] width 435 height 26
type input "782510482"
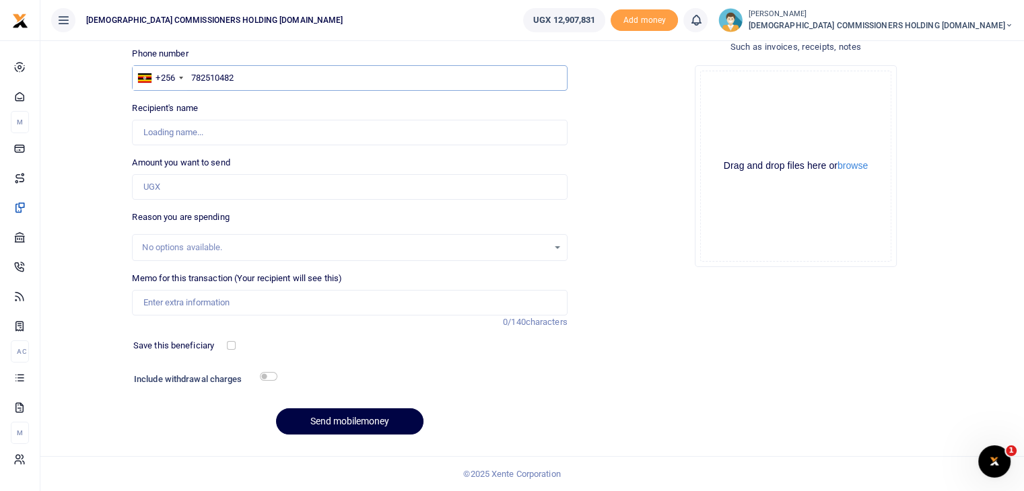
type input "[PERSON_NAME] [PERSON_NAME]"
type input "782510482"
click at [175, 181] on input "Amount you want to send" at bounding box center [349, 187] width 435 height 26
type input "300,000"
click at [175, 301] on input "Memo for this transaction (Your recipient will see this)" at bounding box center [349, 303] width 435 height 26
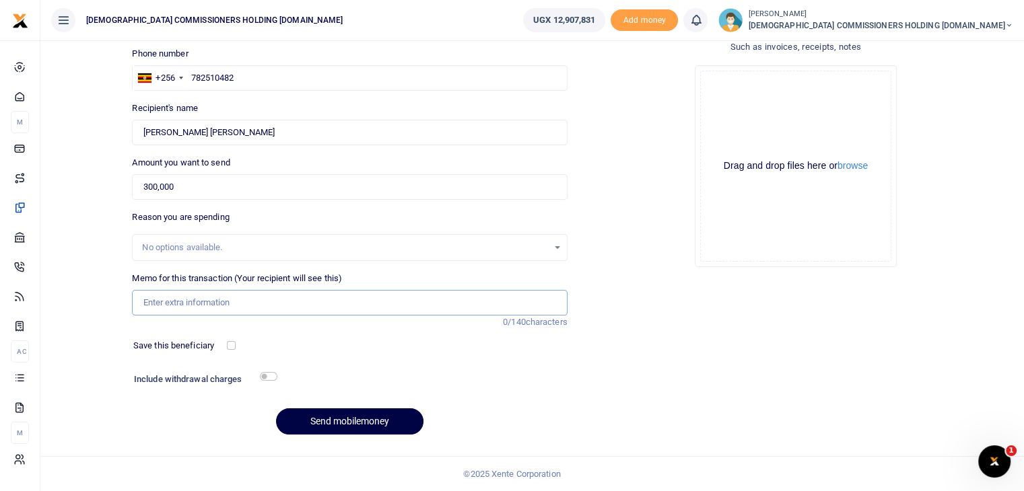
paste input "Fuel refund for the Board of Trustees meeting held at Lweza on [DATE]"
type input "Fuel refund for the Board of Trustees meeting held at Lweza on [DATE]"
click at [339, 419] on button "Send mobilemoney" at bounding box center [349, 422] width 147 height 26
click at [239, 80] on input "text" at bounding box center [349, 78] width 435 height 26
type input "772302830"
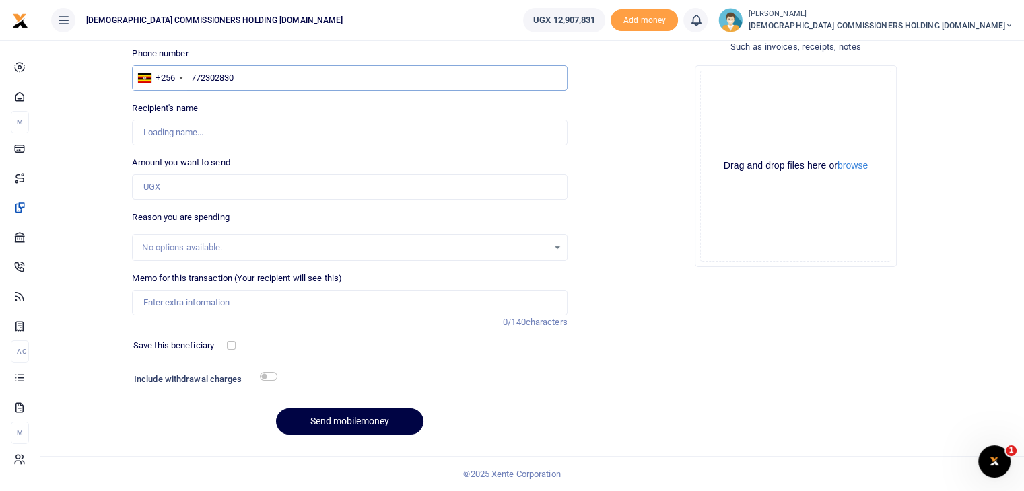
type input "[PERSON_NAME]"
type input "772302830"
click at [208, 176] on input "Amount you want to send" at bounding box center [349, 187] width 435 height 26
type input "300,000"
click at [196, 303] on input "Memo for this transaction (Your recipient will see this)" at bounding box center [349, 303] width 435 height 26
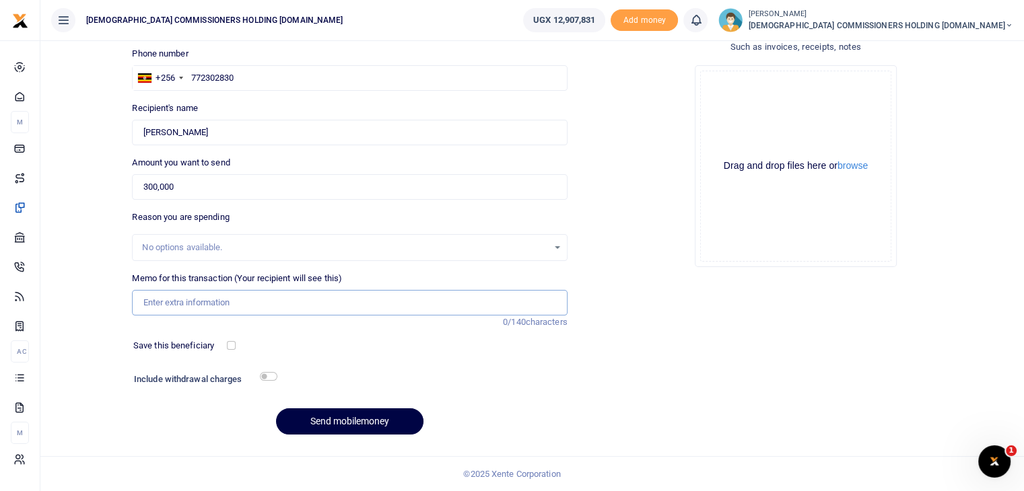
paste input "Fuel refund for the Board of Trustees meeting held at Lweza on [DATE]"
type input "Fuel refund for the Board of Trustees meeting held at Lweza on [DATE]"
click at [339, 419] on button "Send mobilemoney" at bounding box center [349, 422] width 147 height 26
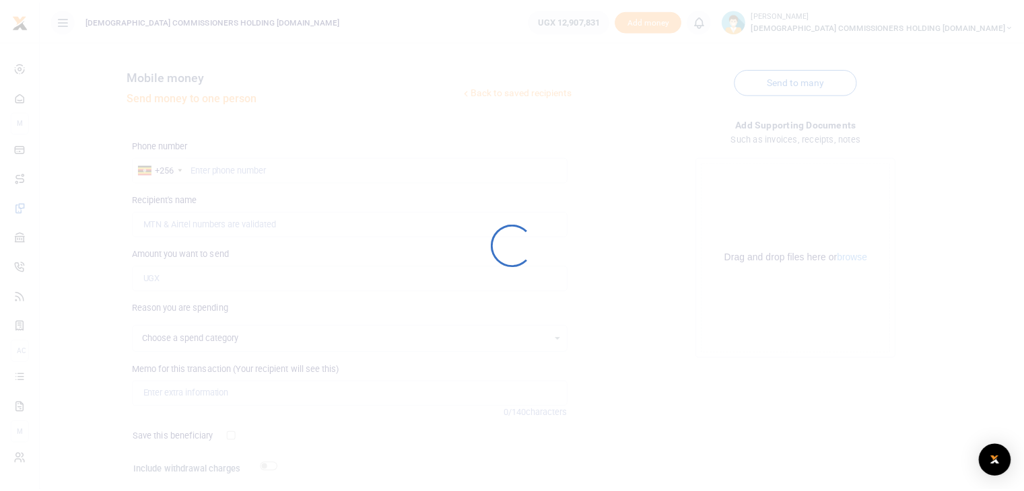
scroll to position [92, 0]
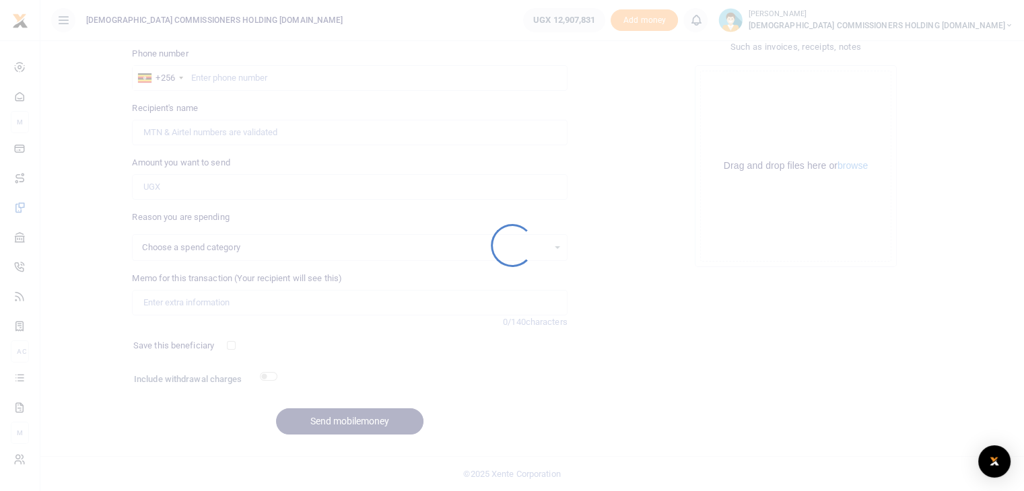
select select
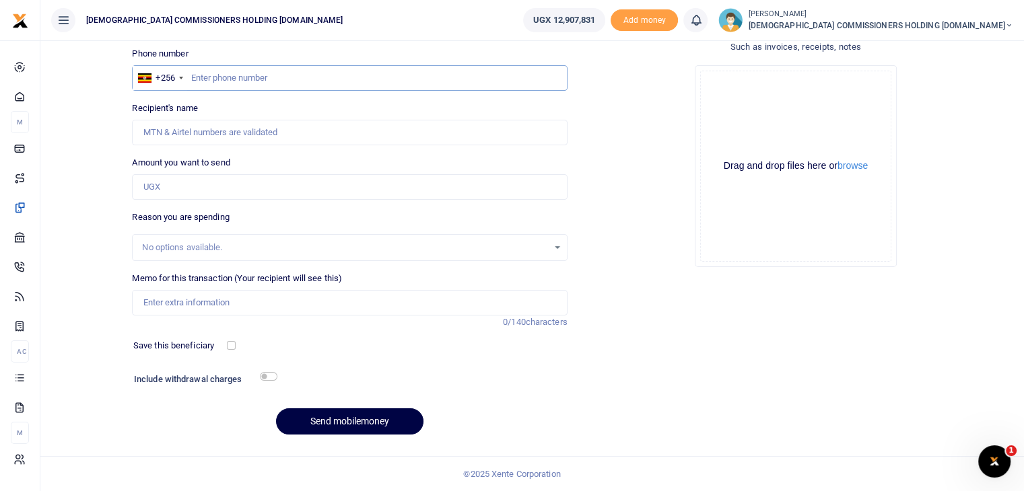
click at [232, 76] on input "text" at bounding box center [349, 78] width 435 height 26
type input "772885707"
type input "Godfrey Loum"
type input "772885707"
click at [221, 186] on input "Amount you want to send" at bounding box center [349, 187] width 435 height 26
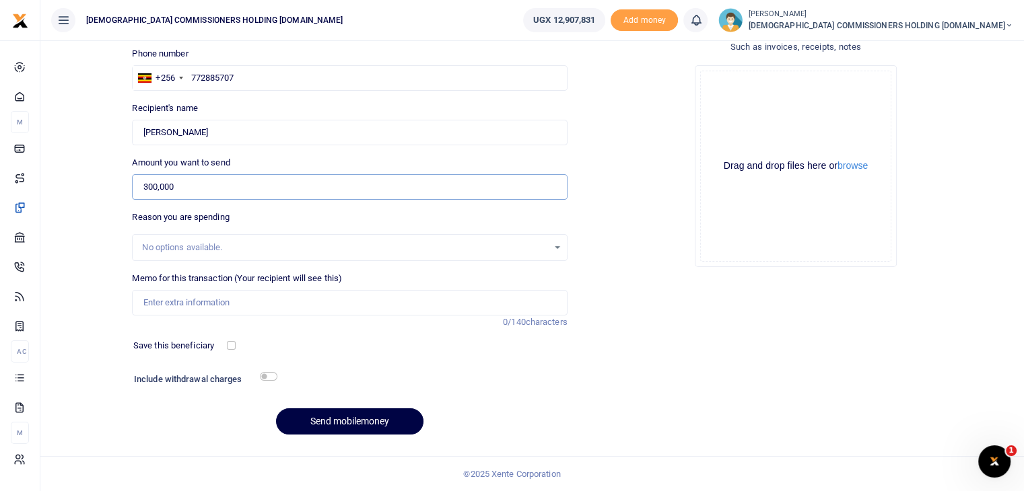
type input "300,000"
click at [217, 306] on input "Memo for this transaction (Your recipient will see this)" at bounding box center [349, 303] width 435 height 26
paste input "Fuel refund for the Board of Trustees meeting held at Lweza on [DATE]"
type input "Fuel refund for the Board of Trustees meeting held at Lweza on [DATE]"
click at [355, 421] on button "Send mobilemoney" at bounding box center [349, 422] width 147 height 26
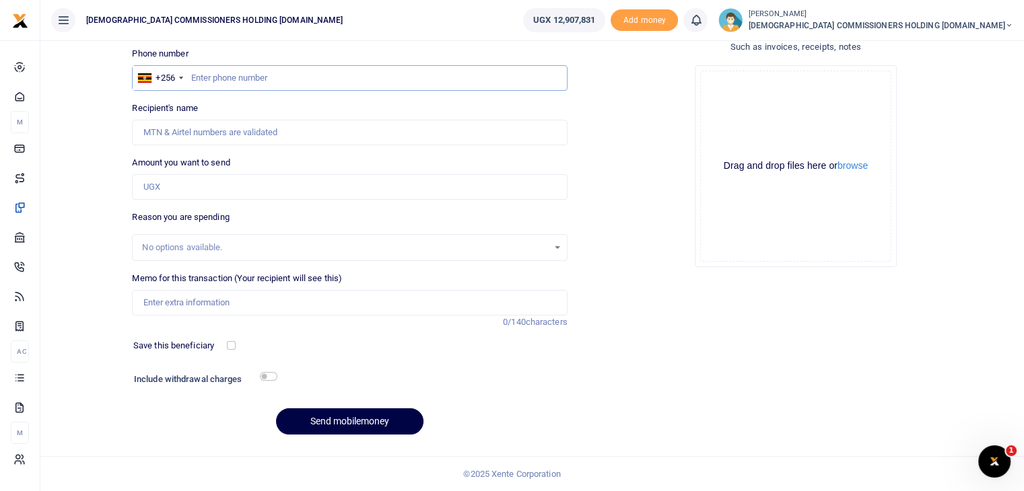
click at [234, 80] on input "text" at bounding box center [349, 78] width 435 height 26
type input "772525856"
type input "[PERSON_NAME]"
type input "772525856"
click at [207, 184] on input "Amount you want to send" at bounding box center [349, 187] width 435 height 26
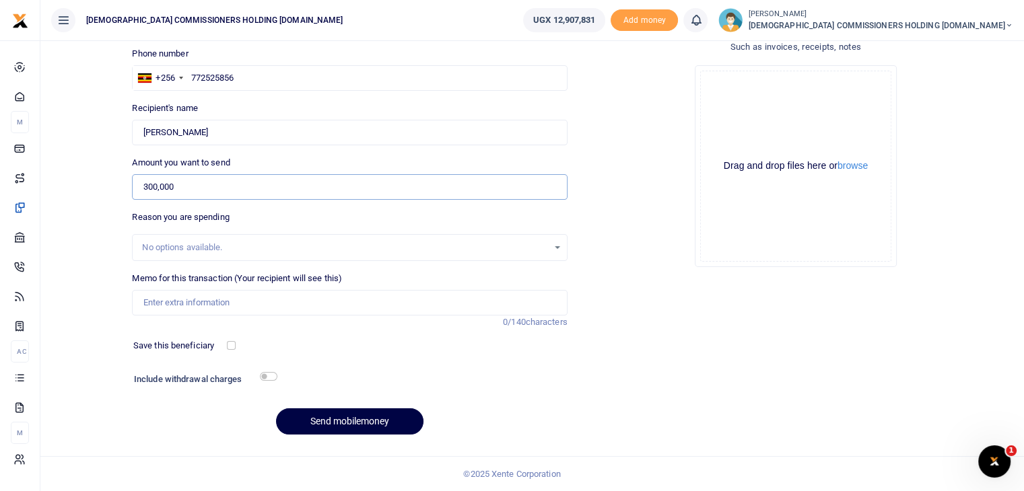
type input "300,000"
click at [201, 302] on input "Memo for this transaction (Your recipient will see this)" at bounding box center [349, 303] width 435 height 26
paste input "Fuel refund for the Board of Trustees meeting held at Lweza on [DATE]"
type input "Fuel refund for the Board of Trustees meeting held at Lweza on [DATE]"
click at [345, 421] on button "Send mobilemoney" at bounding box center [349, 422] width 147 height 26
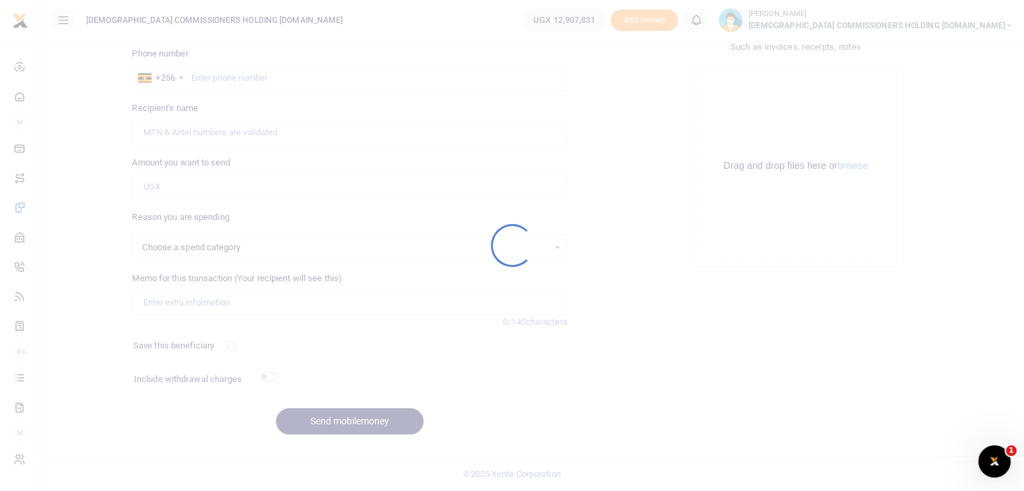
select select
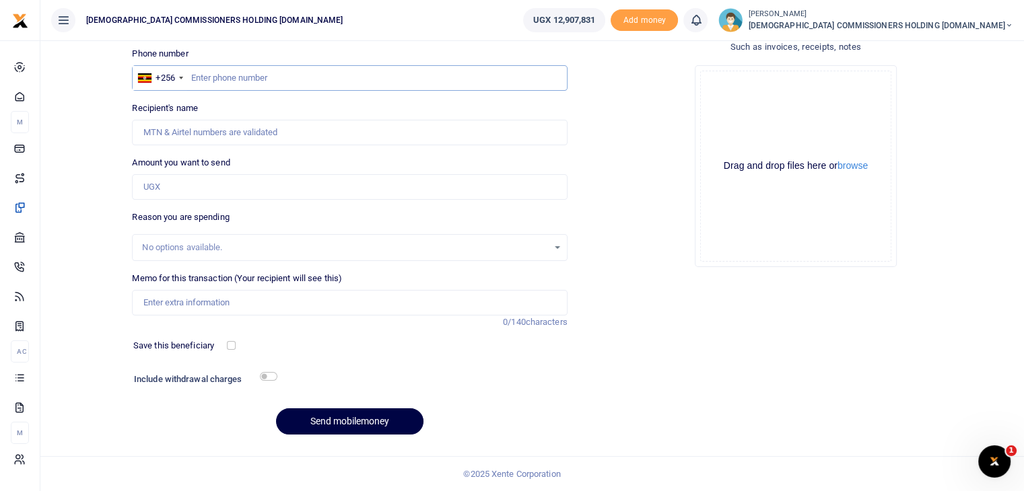
click at [242, 79] on input "text" at bounding box center [349, 78] width 435 height 26
type input "772326600"
type input "Michael Esakhan Okwil"
type input "772326600"
click at [197, 193] on input "Amount you want to send" at bounding box center [349, 187] width 435 height 26
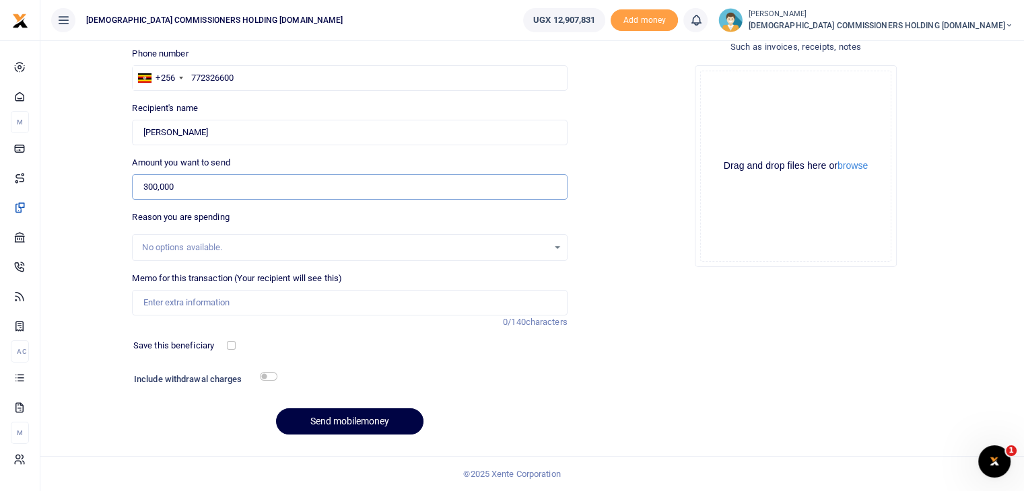
type input "300,000"
click at [192, 294] on input "Memo for this transaction (Your recipient will see this)" at bounding box center [349, 303] width 435 height 26
paste input "Fuel refund for the Board of Trustees meeting held at Lweza on [DATE]"
type input "Fuel refund for the Board of Trustees meeting held at Lweza on [DATE]"
click at [347, 421] on button "Send mobilemoney" at bounding box center [349, 422] width 147 height 26
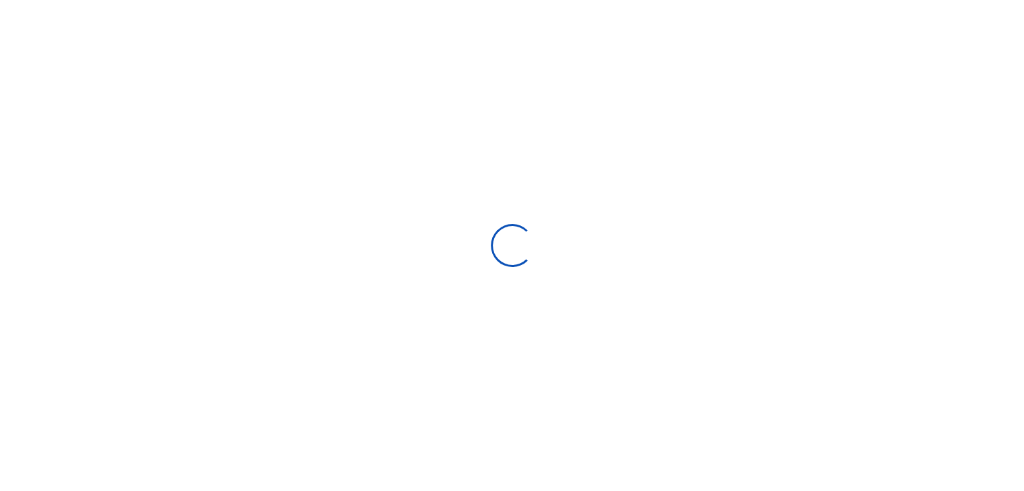
scroll to position [92, 0]
select select
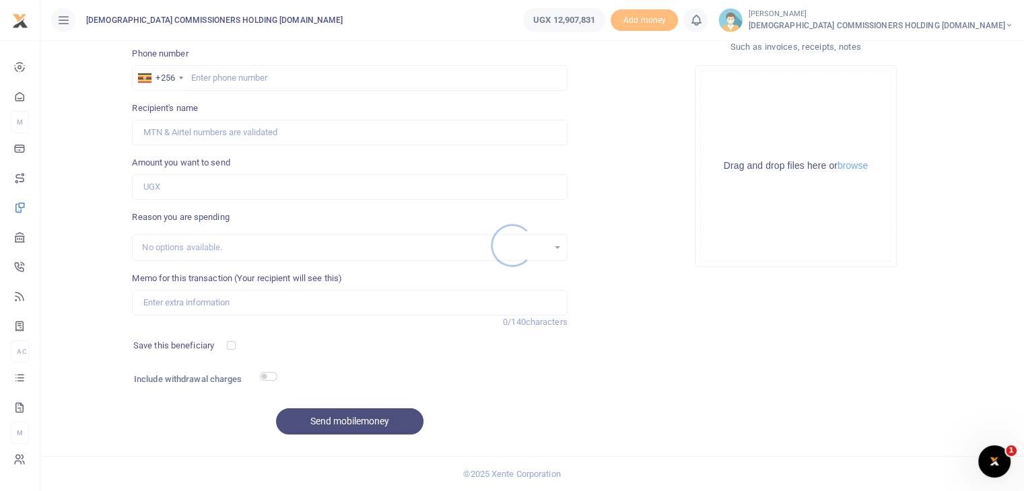
scroll to position [0, 0]
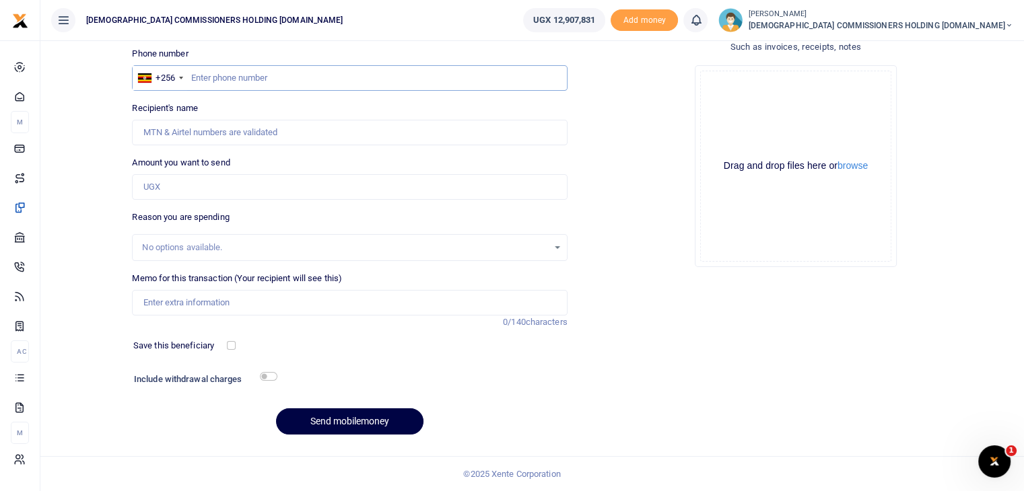
click at [232, 77] on input "text" at bounding box center [349, 78] width 435 height 26
type input "772875795"
type input "[PERSON_NAME]"
type input "772875795"
click at [188, 182] on input "Amount you want to send" at bounding box center [349, 187] width 435 height 26
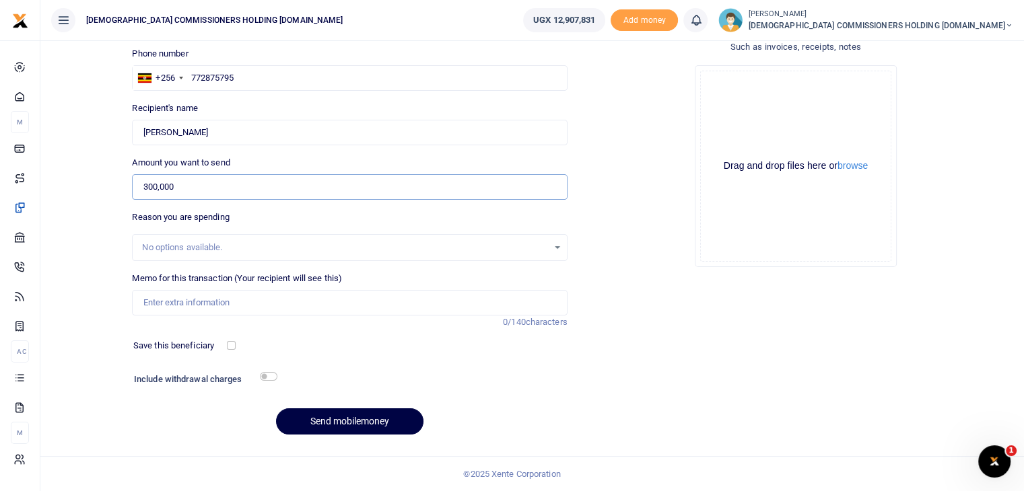
type input "300,000"
click at [174, 297] on input "Memo for this transaction (Your recipient will see this)" at bounding box center [349, 303] width 435 height 26
paste input "Fuel refund for the Board of Trustees meeting held at Lweza on [DATE]"
type input "Fuel refund for the Board of Trustees meeting held at Lweza on [DATE]"
click at [331, 423] on button "Send mobilemoney" at bounding box center [349, 422] width 147 height 26
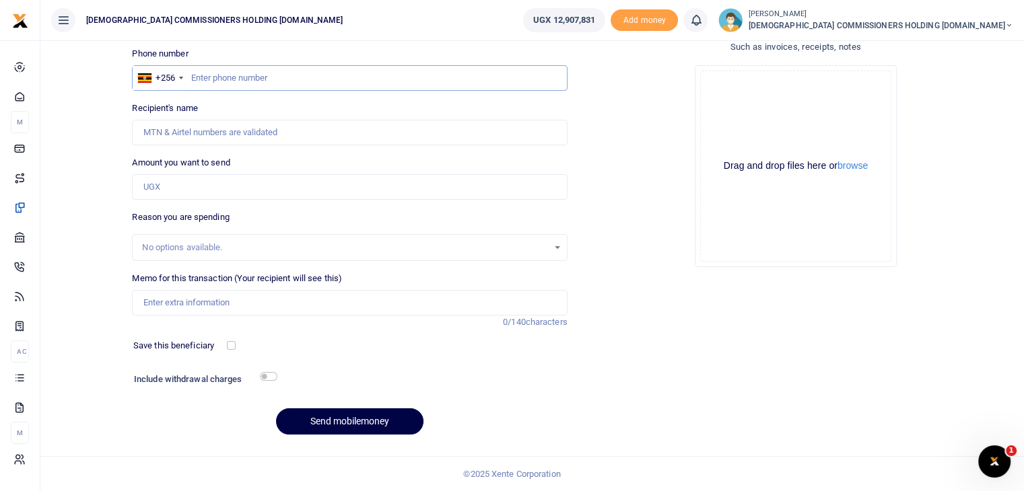
click at [223, 79] on input "text" at bounding box center [349, 78] width 435 height 26
type input "772660636"
type input "[PERSON_NAME]"
type input "772660636"
click at [206, 182] on input "Amount you want to send" at bounding box center [349, 187] width 435 height 26
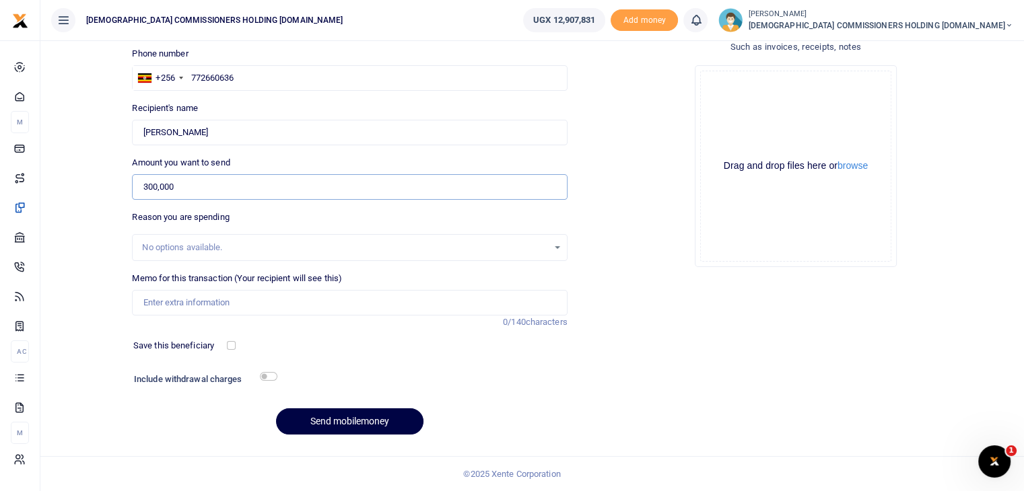
type input "300,000"
click at [200, 301] on input "Memo for this transaction (Your recipient will see this)" at bounding box center [349, 303] width 435 height 26
paste input "Fuel refund for the Board of Trustees meeting held at Lweza on [DATE]"
type input "Fuel refund for the Board of Trustees meeting held at Lweza on [DATE]"
click at [353, 423] on button "Send mobilemoney" at bounding box center [349, 422] width 147 height 26
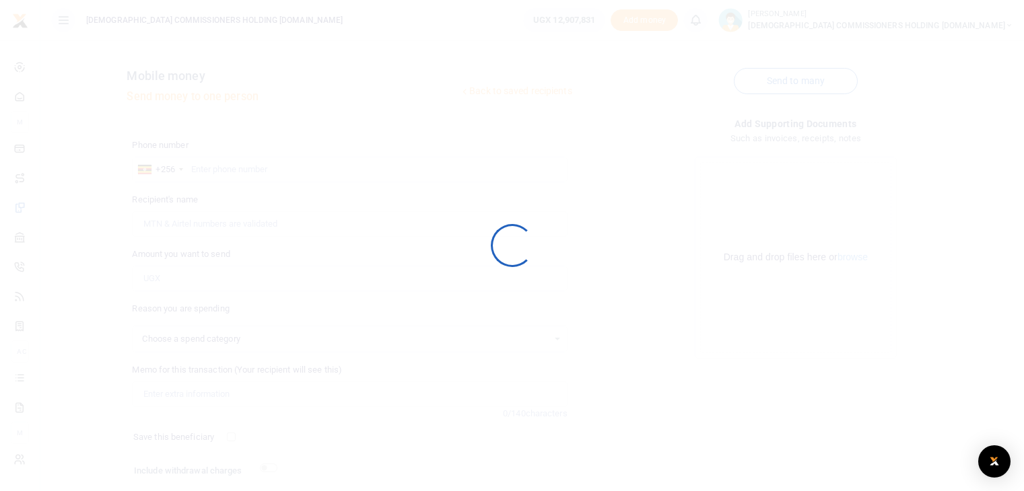
select select
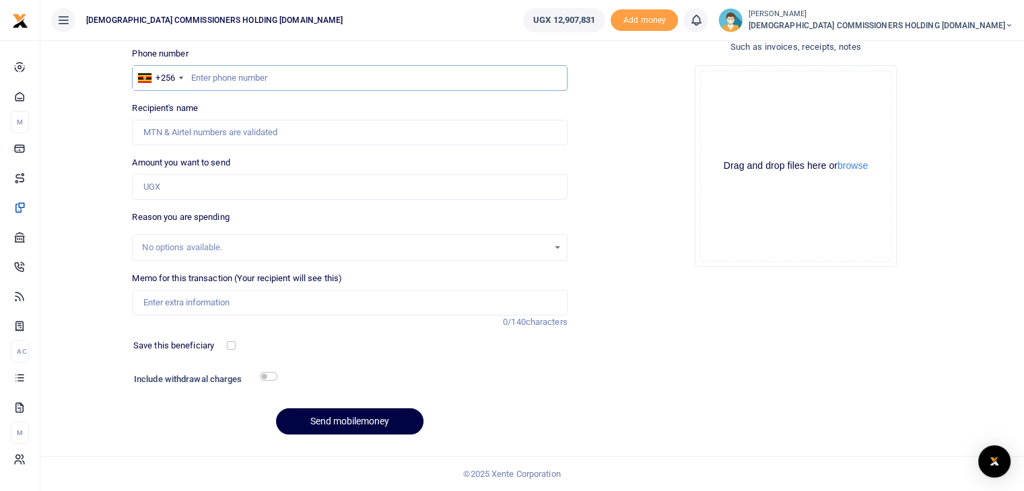
click at [228, 79] on input "text" at bounding box center [349, 78] width 435 height 26
type input "772450019"
type input "[PERSON_NAME]"
type input "772450019"
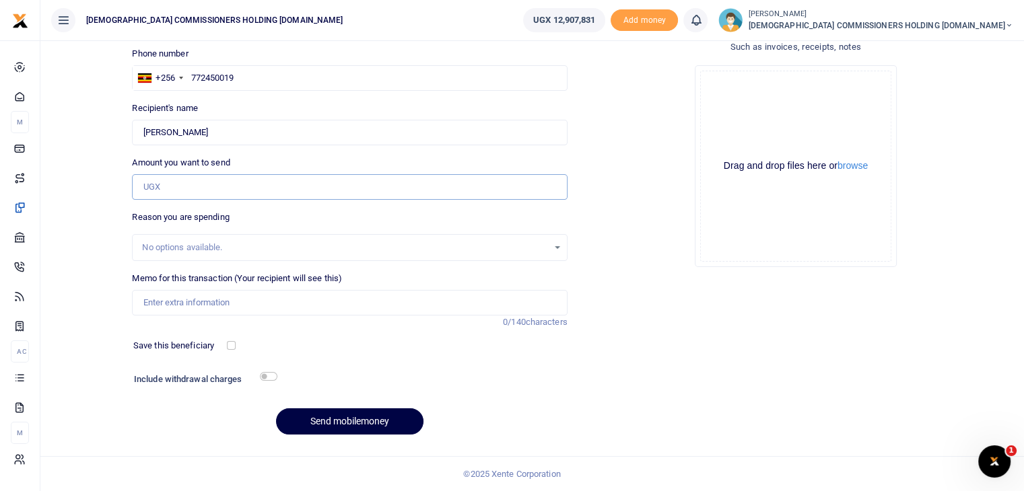
click at [197, 188] on input "Amount you want to send" at bounding box center [349, 187] width 435 height 26
type input "1,500,000"
click at [176, 301] on input "Memo for this transaction (Your recipient will see this)" at bounding box center [349, 303] width 435 height 26
paste input "Fuel refund for the Board of Trustees meeting held at Lweza on [DATE]"
type input "Fuel refund for the Board of Trustees meeting held at Lweza on [DATE]"
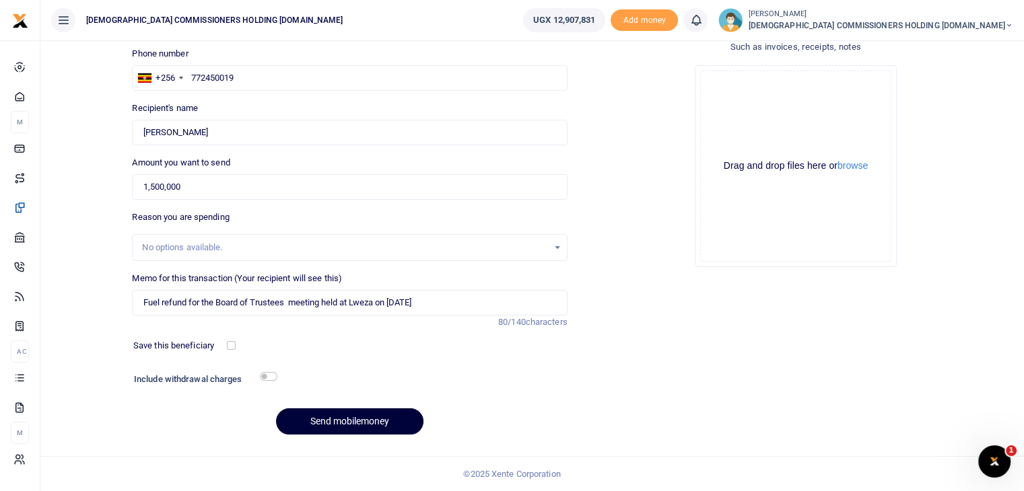
click at [341, 426] on button "Send mobilemoney" at bounding box center [349, 422] width 147 height 26
click at [218, 78] on input "text" at bounding box center [349, 78] width 435 height 26
type input "782853094"
type input "[PERSON_NAME]"
type input "782853094"
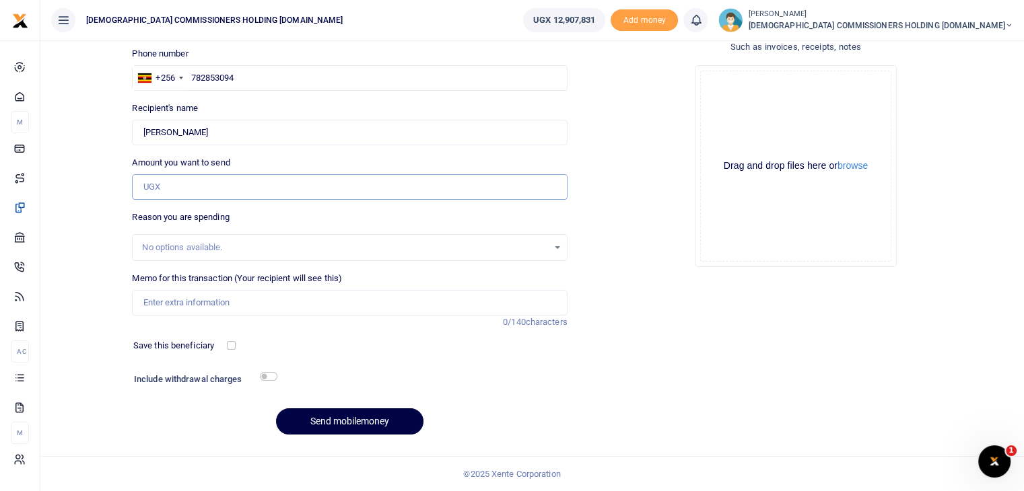
click at [174, 188] on input "Amount you want to send" at bounding box center [349, 187] width 435 height 26
type input "300,000"
click at [176, 302] on input "Memo for this transaction (Your recipient will see this)" at bounding box center [349, 303] width 435 height 26
paste input "Fuel refund for the Board of Trustees meeting held at Lweza on [DATE]"
type input "Fuel refund for the Board of Trustees meeting held at Lweza on [DATE]"
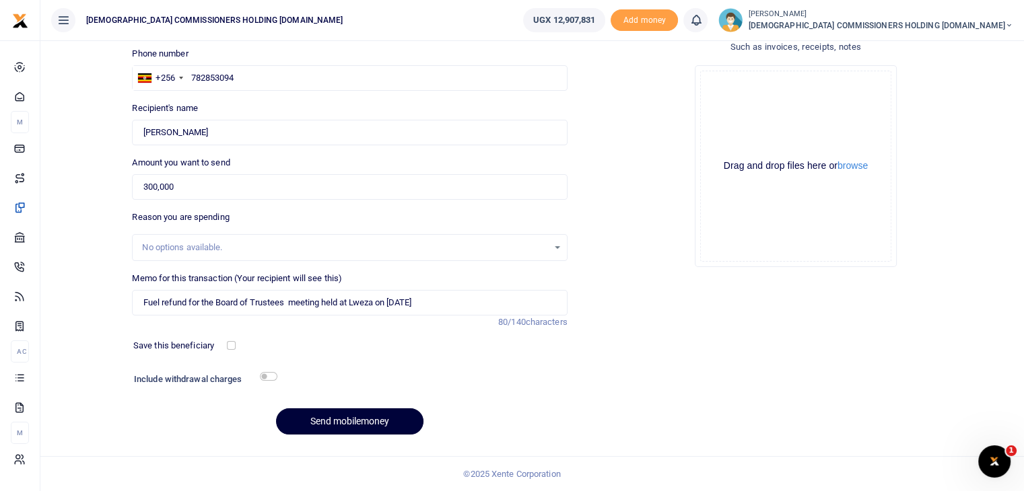
click at [345, 423] on button "Send mobilemoney" at bounding box center [349, 422] width 147 height 26
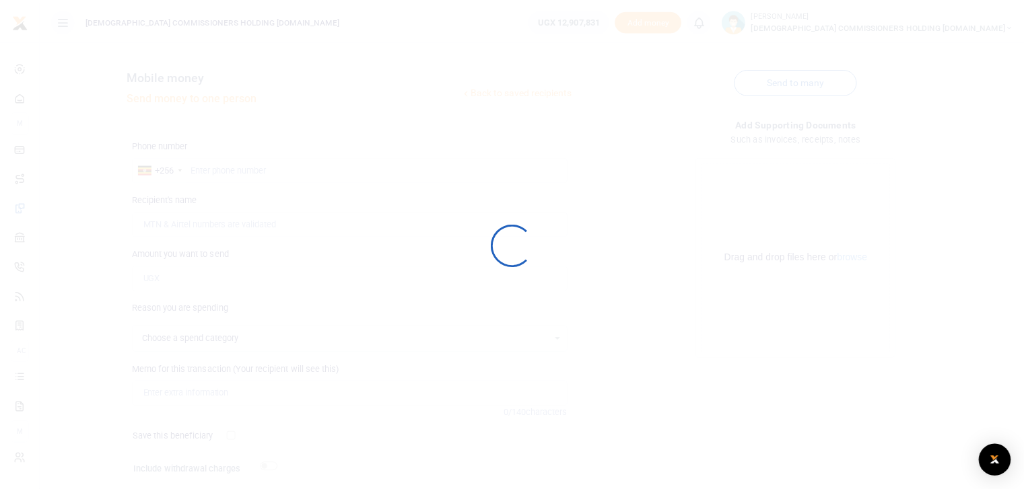
scroll to position [92, 0]
select select
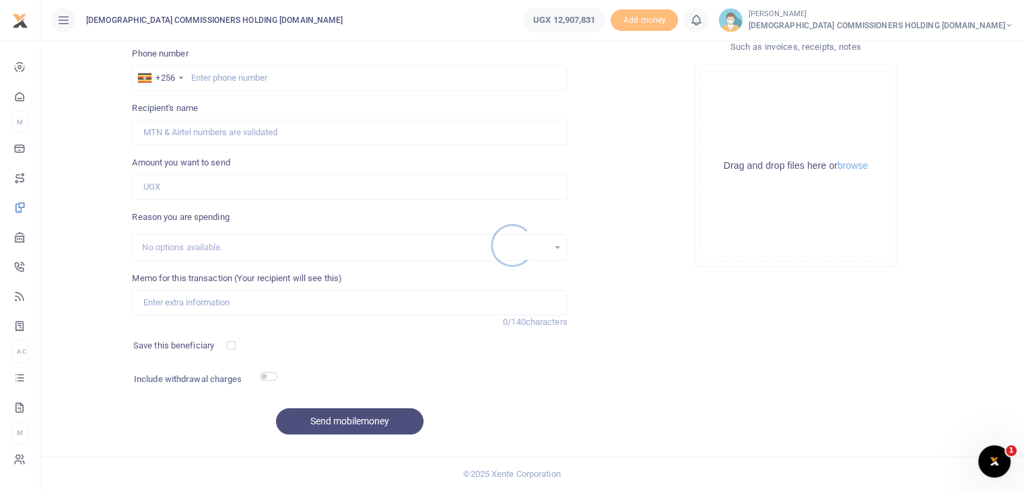
scroll to position [0, 0]
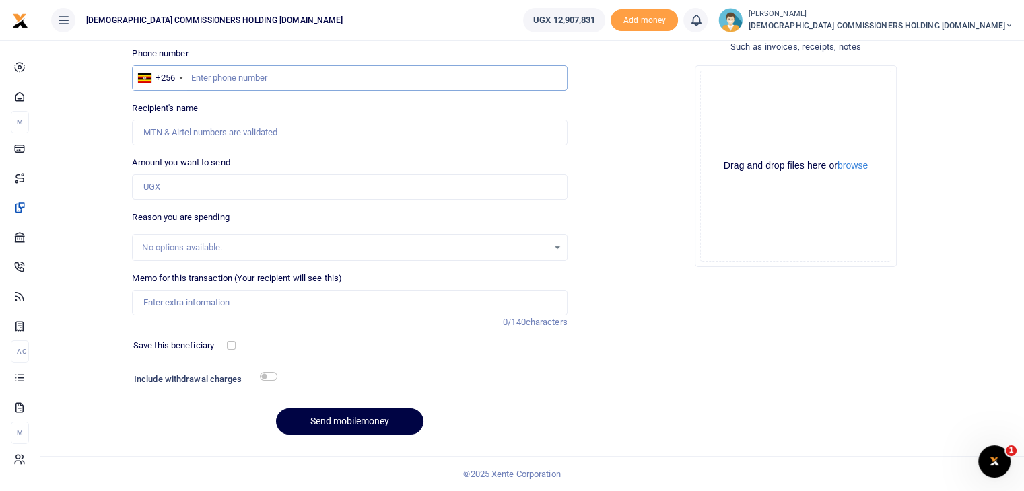
click at [234, 78] on input "text" at bounding box center [349, 78] width 435 height 26
type input "772603354"
type input "[PERSON_NAME]"
type input "772603354"
click at [195, 179] on input "Amount you want to send" at bounding box center [349, 187] width 435 height 26
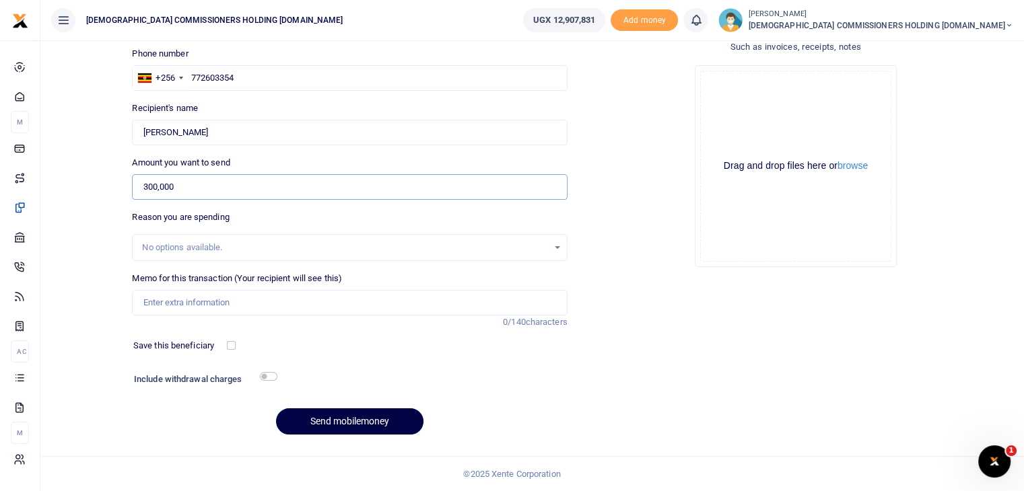
type input "300,000"
click at [199, 302] on input "Memo for this transaction (Your recipient will see this)" at bounding box center [349, 303] width 435 height 26
paste input "Fuel refund for the Board of Trustees meeting held at Lweza on [DATE]"
type input "Fuel refund for the Board of Trustees meeting held at Lweza on [DATE]"
click at [334, 419] on button "Send mobilemoney" at bounding box center [349, 422] width 147 height 26
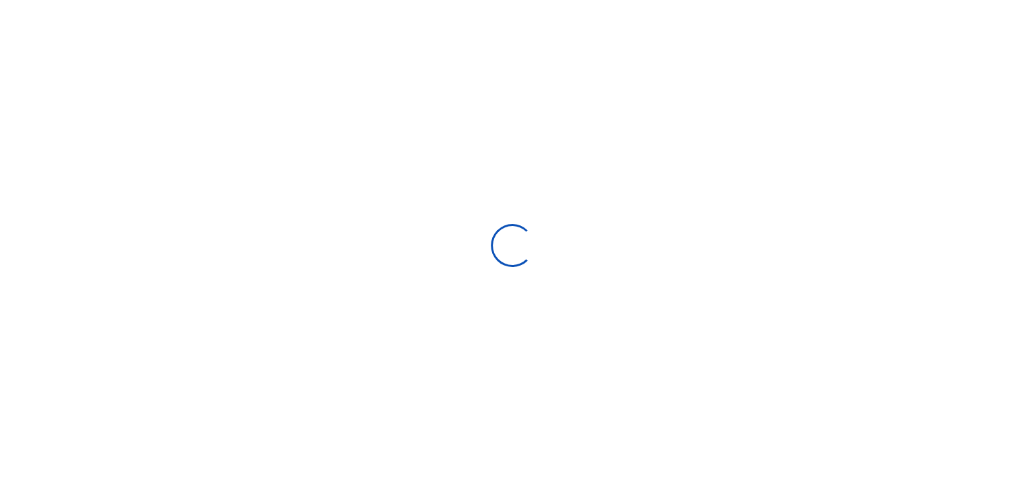
scroll to position [92, 0]
select select "Loading bundles"
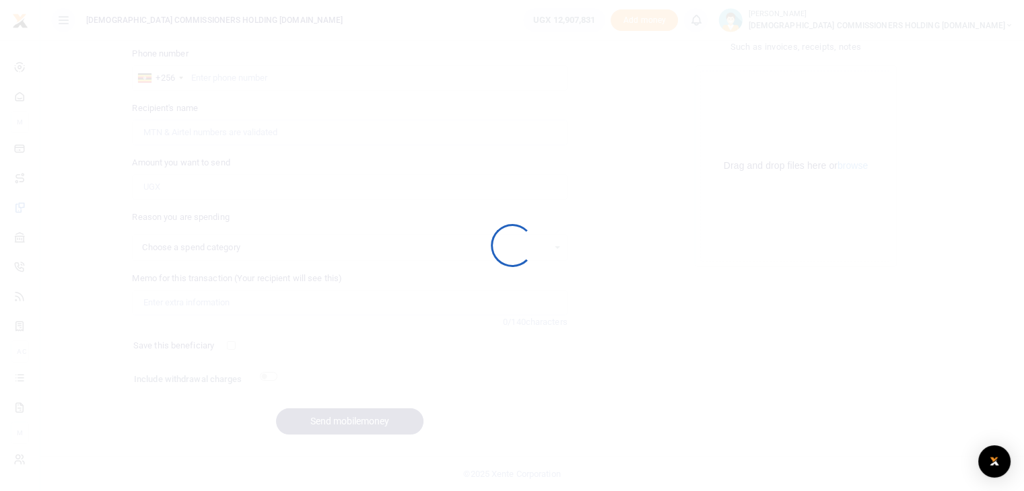
select select
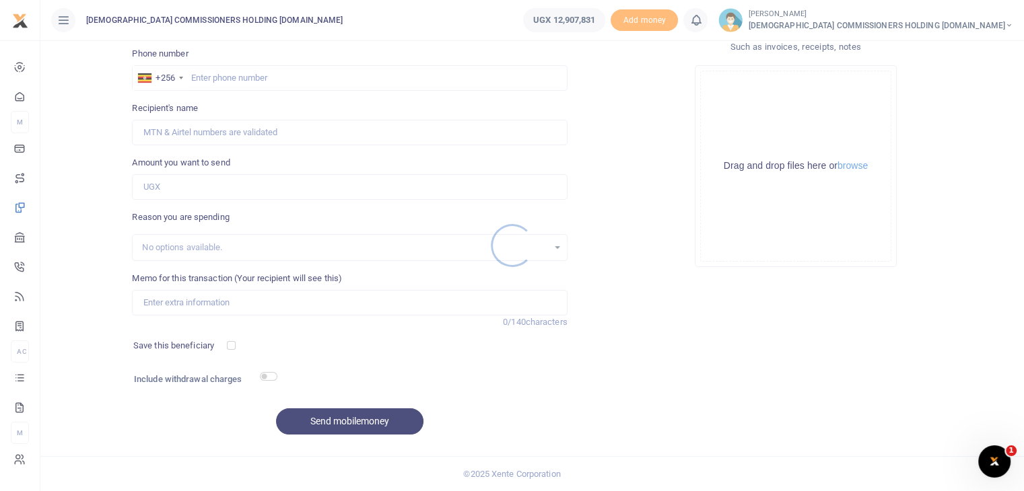
scroll to position [0, 0]
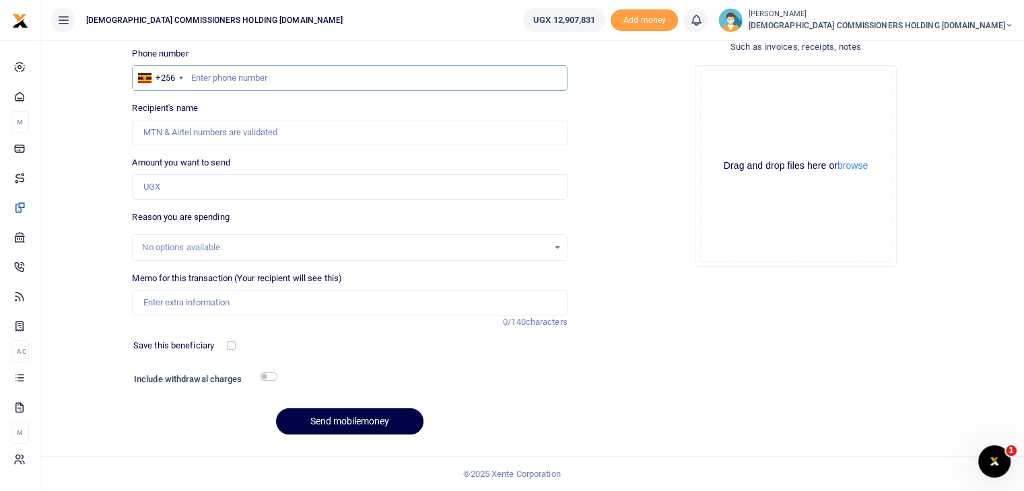
click at [223, 79] on input "text" at bounding box center [349, 78] width 435 height 26
type input "772512175"
type input "[PERSON_NAME]"
type input "772512175"
click at [193, 186] on input "Amount you want to send" at bounding box center [349, 187] width 435 height 26
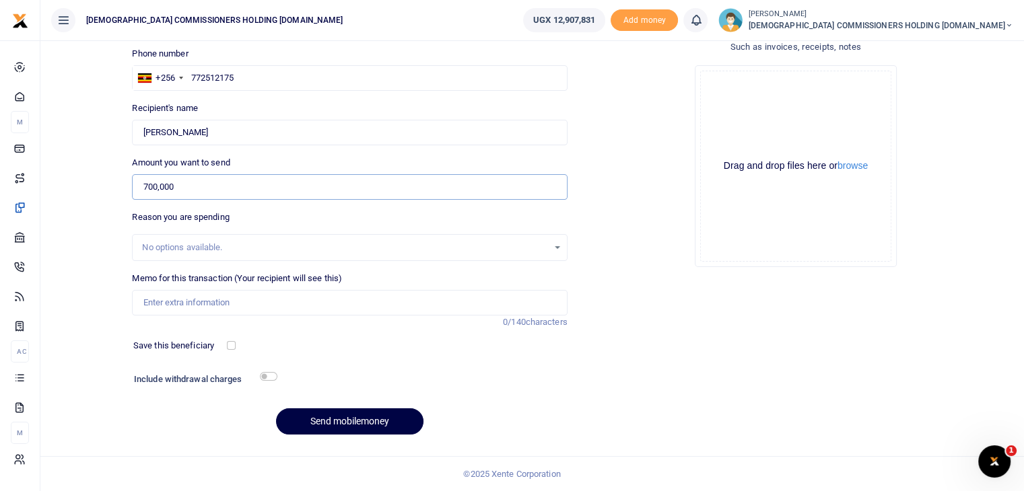
type input "700,000"
click at [183, 300] on input "Memo for this transaction (Your recipient will see this)" at bounding box center [349, 303] width 435 height 26
paste input "Fuel refund for the Board of Trustees meeting held at Lweza on [DATE]"
type input "Fuel refund for the Board of Trustees meeting held at Lweza on [DATE]"
click at [343, 420] on button "Send mobilemoney" at bounding box center [349, 422] width 147 height 26
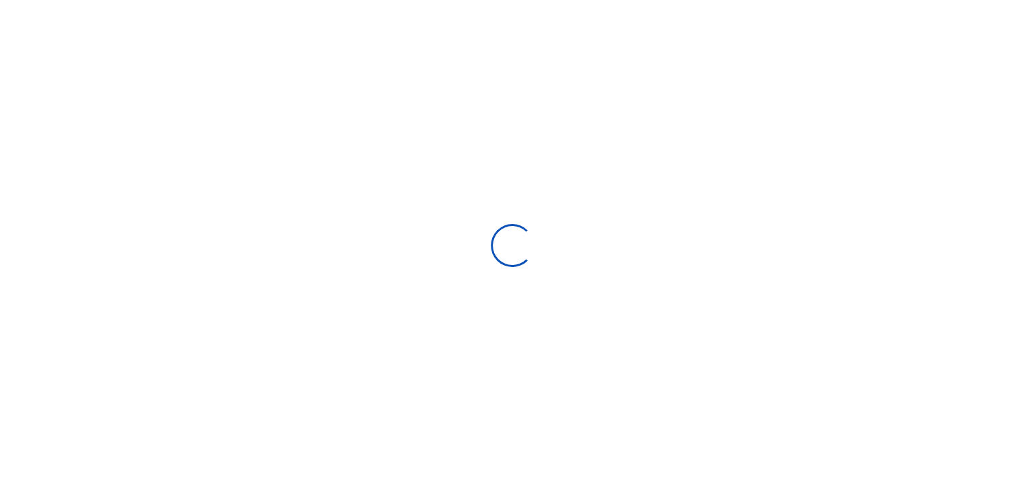
select select "Loading bundles"
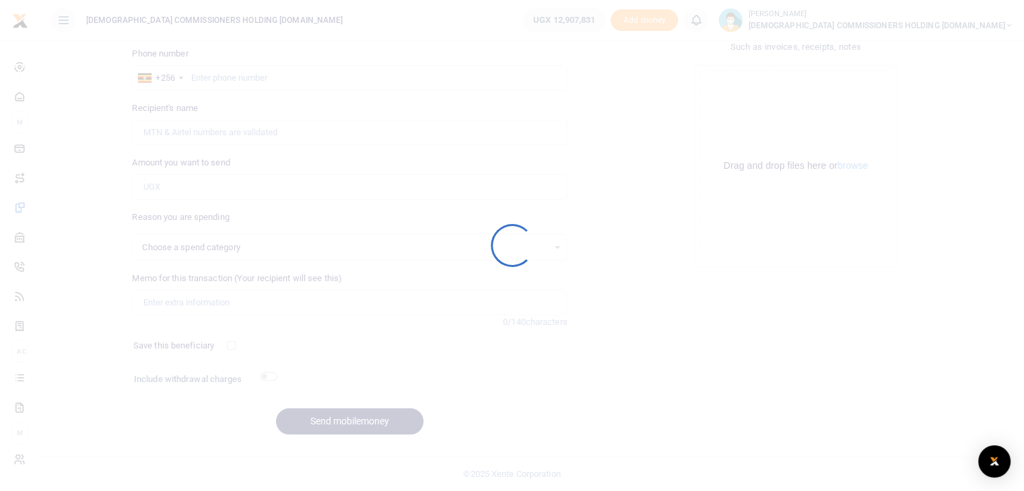
select select
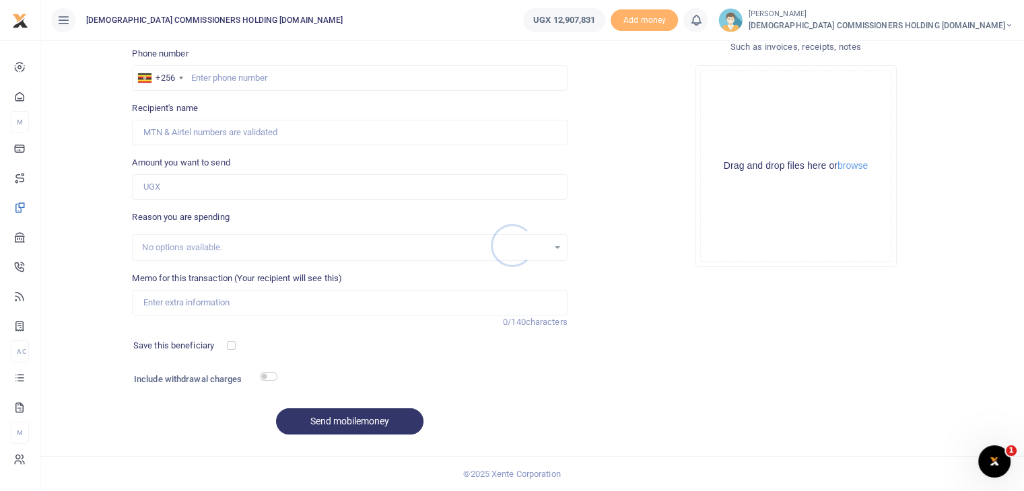
scroll to position [0, 0]
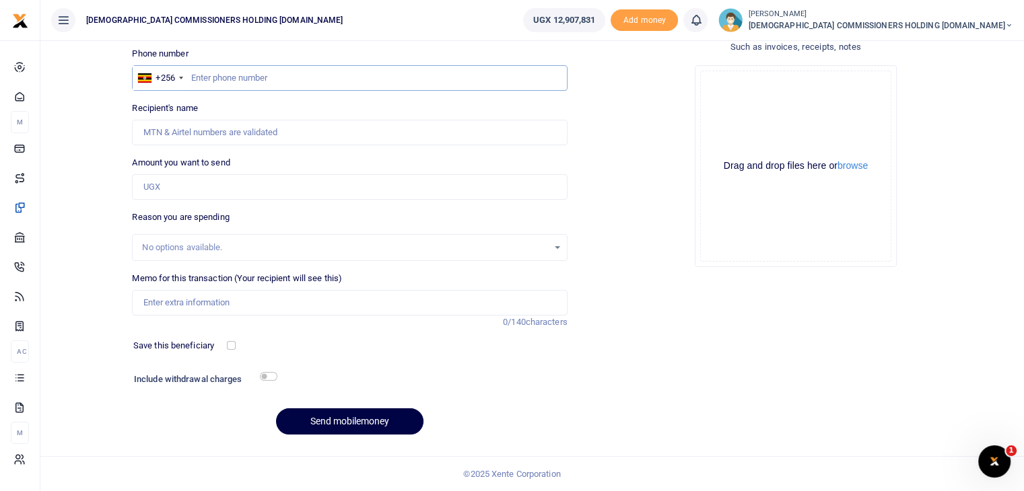
click at [223, 78] on input "text" at bounding box center [349, 78] width 435 height 26
type input "772450178"
type input "Asiimwe Onesimus"
type input "772450178"
click at [199, 192] on input "Amount you want to send" at bounding box center [349, 187] width 435 height 26
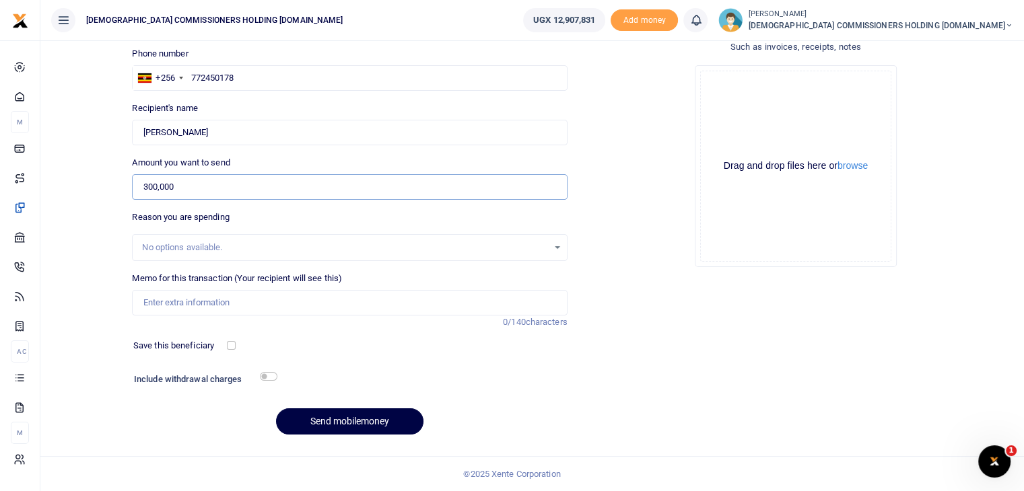
type input "300,000"
click at [197, 300] on input "Memo for this transaction (Your recipient will see this)" at bounding box center [349, 303] width 435 height 26
paste input "Fuel refund for the Board of Trustees meeting held at Lweza on 8th October 2025"
type input "Fuel refund for the Board of Trustees meeting held at Lweza on 8th October 2025"
click at [342, 428] on button "Send mobilemoney" at bounding box center [349, 422] width 147 height 26
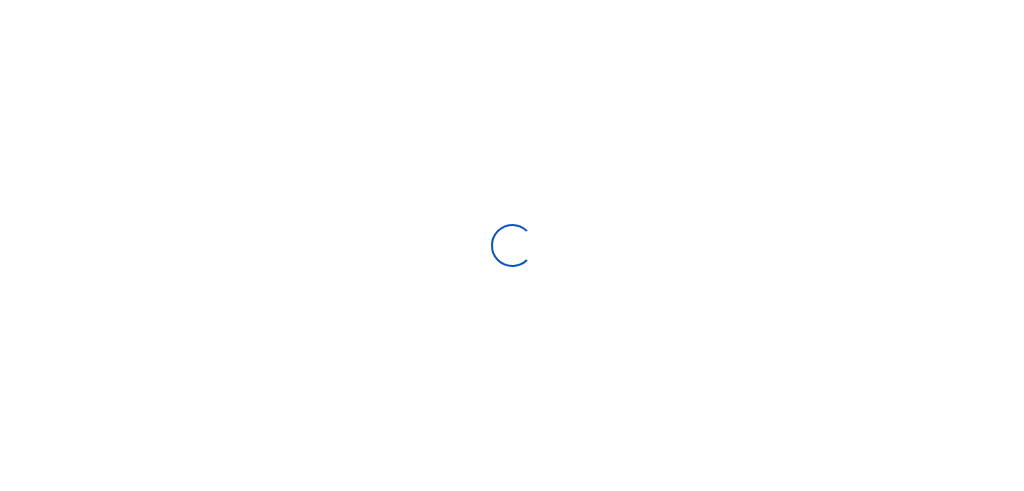
scroll to position [92, 0]
select select "Loading bundles"
select select
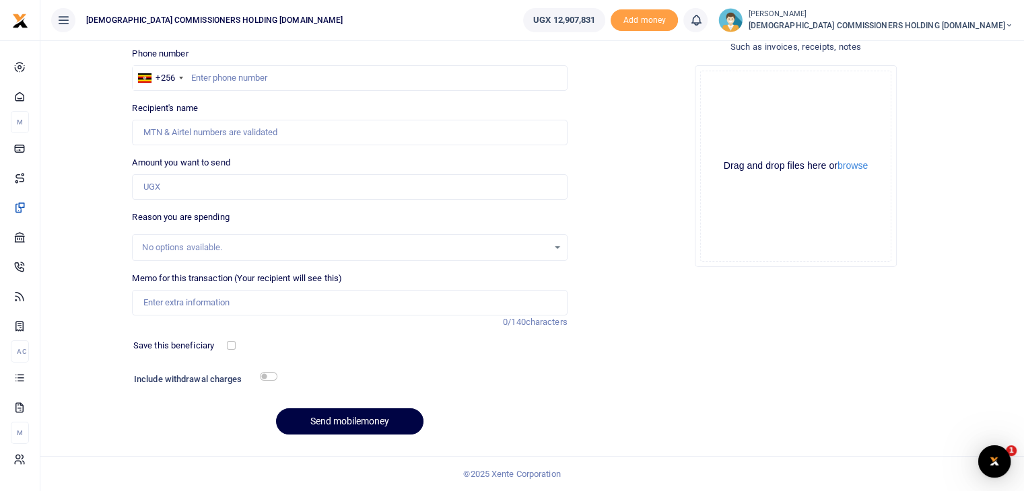
scroll to position [0, 0]
click at [243, 77] on input "text" at bounding box center [349, 78] width 435 height 26
type input "772587256"
type input "[PERSON_NAME]"
type input "772587256"
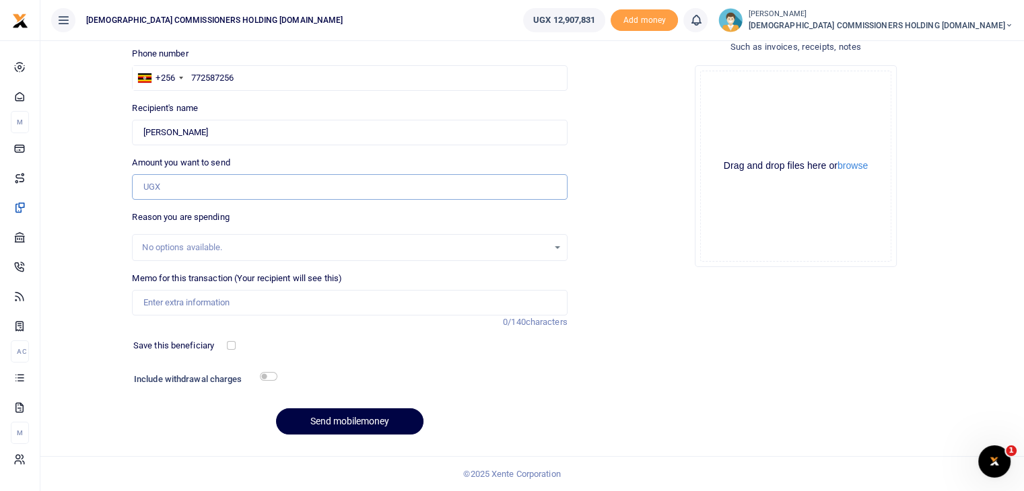
click at [213, 185] on input "Amount you want to send" at bounding box center [349, 187] width 435 height 26
type input "300,000"
click at [216, 300] on input "Memo for this transaction (Your recipient will see this)" at bounding box center [349, 303] width 435 height 26
paste input "Fuel refund for the Board of Trustees meeting held at Lweza on [DATE]"
type input "Fuel refund for the Board of Trustees meeting held at Lweza on [DATE]"
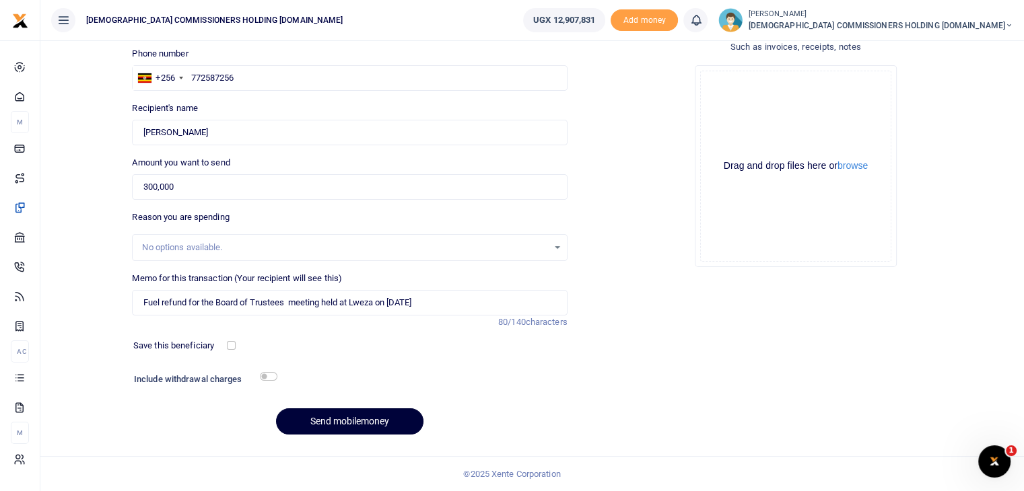
click at [342, 421] on button "Send mobilemoney" at bounding box center [349, 422] width 147 height 26
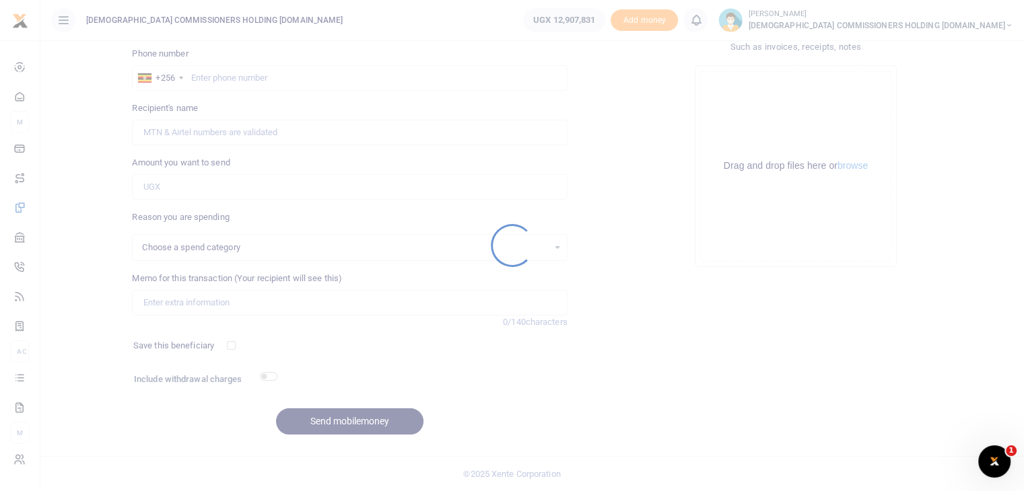
select select
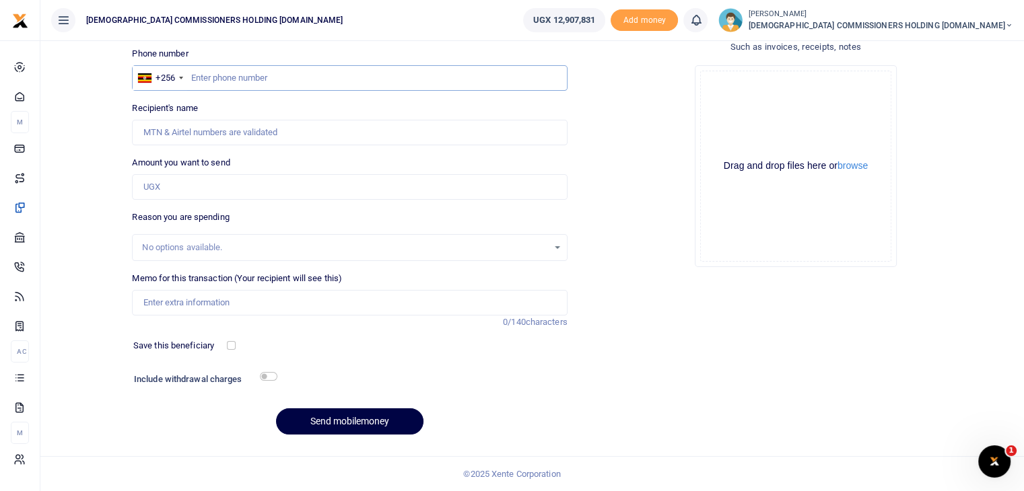
click at [248, 81] on input "text" at bounding box center [349, 78] width 435 height 26
type input "782637992"
type input "[PERSON_NAME]"
type input "782637992"
click at [199, 191] on input "Amount you want to send" at bounding box center [349, 187] width 435 height 26
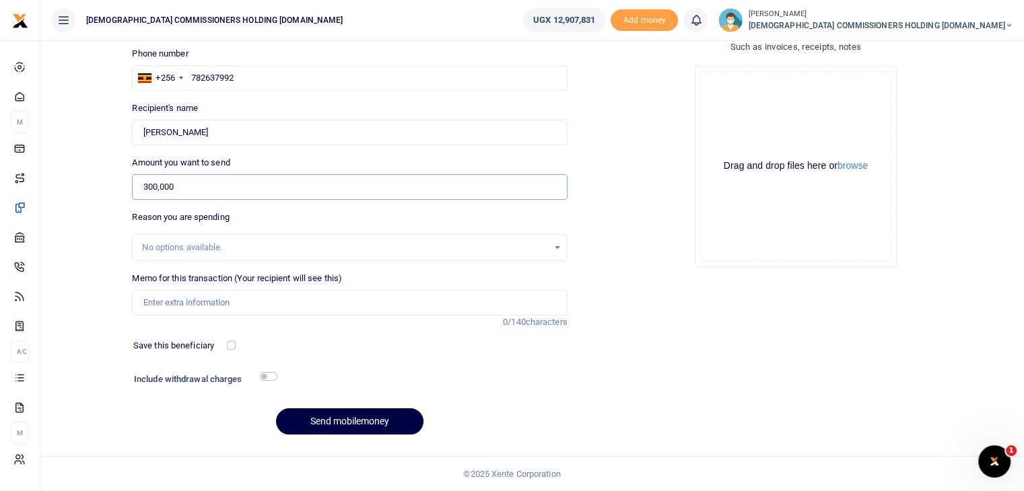
type input "300,000"
click at [178, 298] on input "Memo for this transaction (Your recipient will see this)" at bounding box center [349, 303] width 435 height 26
paste input "Fuel refund for the Board of Trustees meeting held at Lweza on [DATE]"
type input "Fuel refund for the Board of Trustees meeting held at Lweza on [DATE]"
click at [343, 417] on button "Send mobilemoney" at bounding box center [349, 422] width 147 height 26
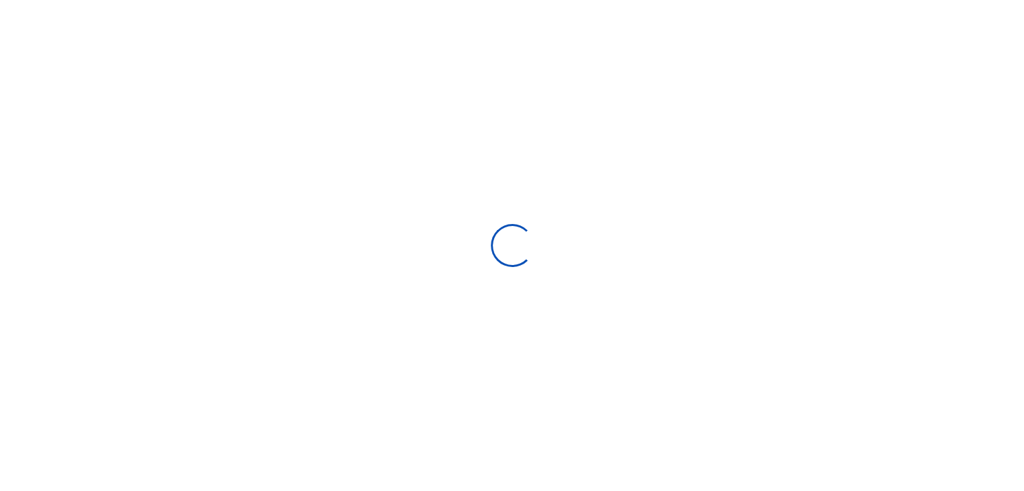
scroll to position [92, 0]
select select "Loading bundles"
select select
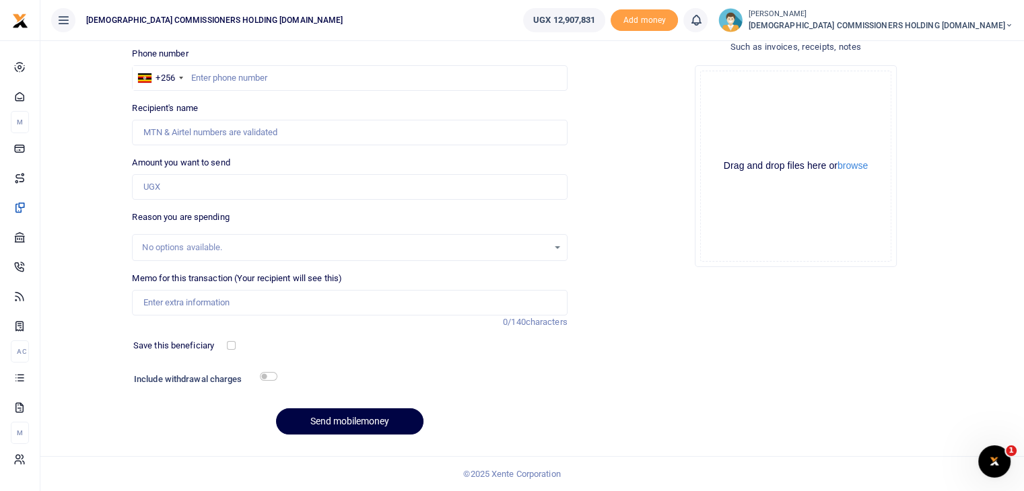
scroll to position [0, 0]
click at [238, 82] on input "text" at bounding box center [349, 78] width 435 height 26
type input "787084301"
type input "[PERSON_NAME]"
type input "787084301"
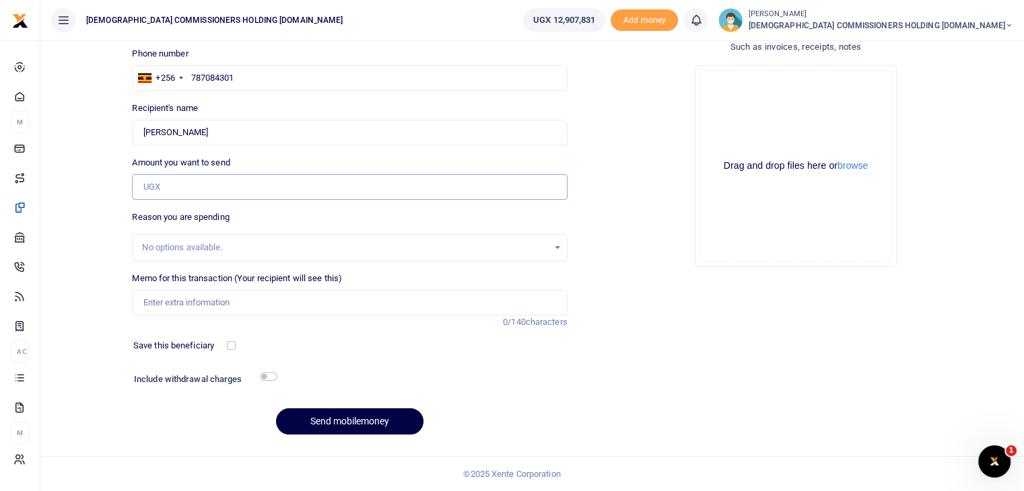
click at [190, 189] on input "Amount you want to send" at bounding box center [349, 187] width 435 height 26
type input "300,000"
click at [201, 300] on input "Memo for this transaction (Your recipient will see this)" at bounding box center [349, 303] width 435 height 26
paste input "Fuel refund for the Board of Trustees meeting held at Lweza on [DATE]"
type input "Fuel refund for the Board of Trustees meeting held at Lweza on [DATE]"
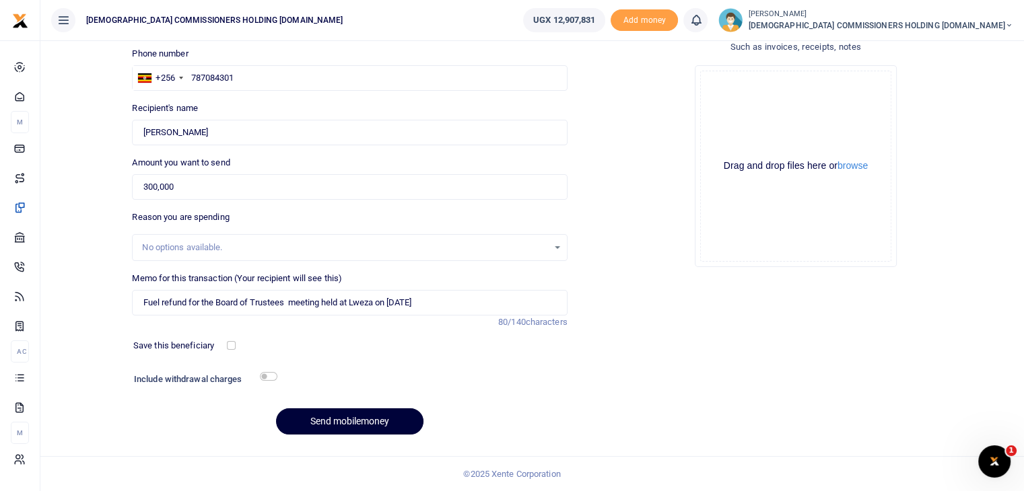
click at [334, 415] on button "Send mobilemoney" at bounding box center [349, 422] width 147 height 26
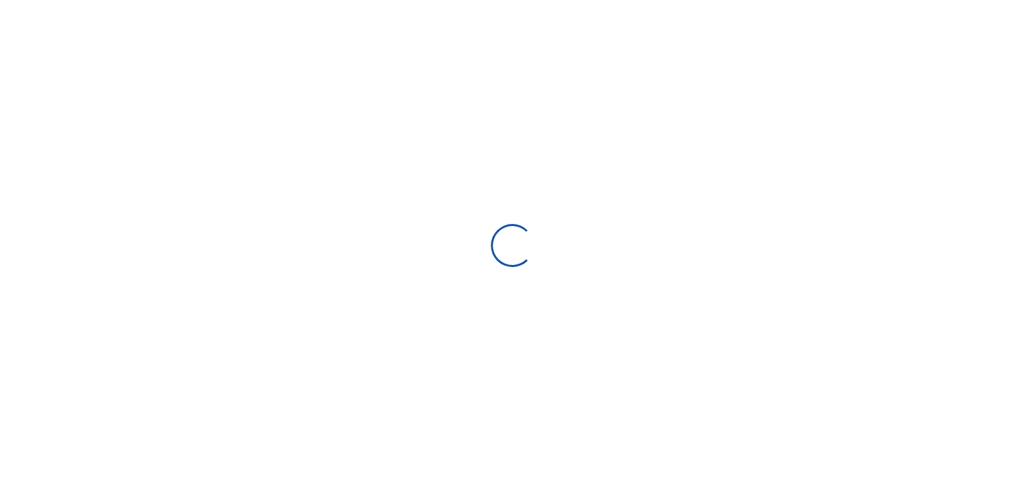
select select
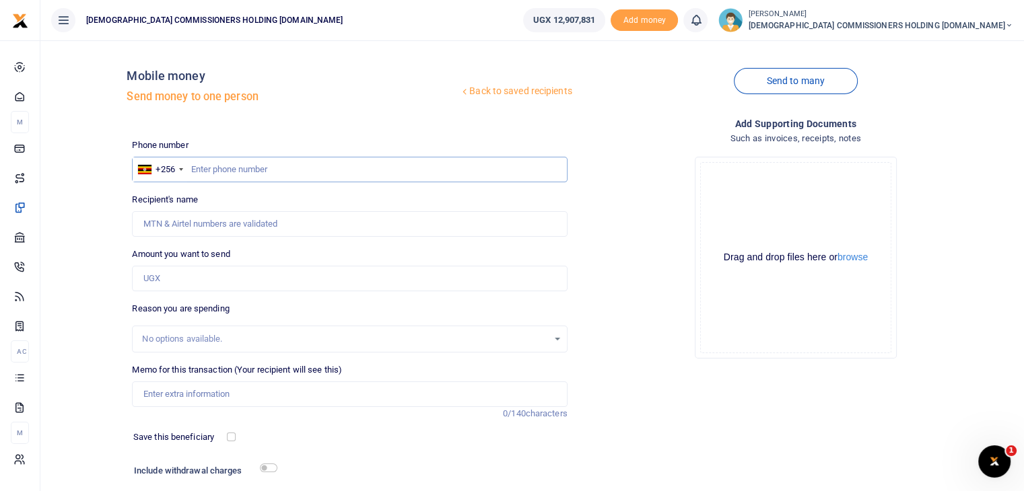
click at [240, 168] on input "text" at bounding box center [349, 170] width 435 height 26
type input "772601421"
type input "[PERSON_NAME] Gakumba"
type input "772601421"
click at [192, 278] on input "Amount you want to send" at bounding box center [349, 279] width 435 height 26
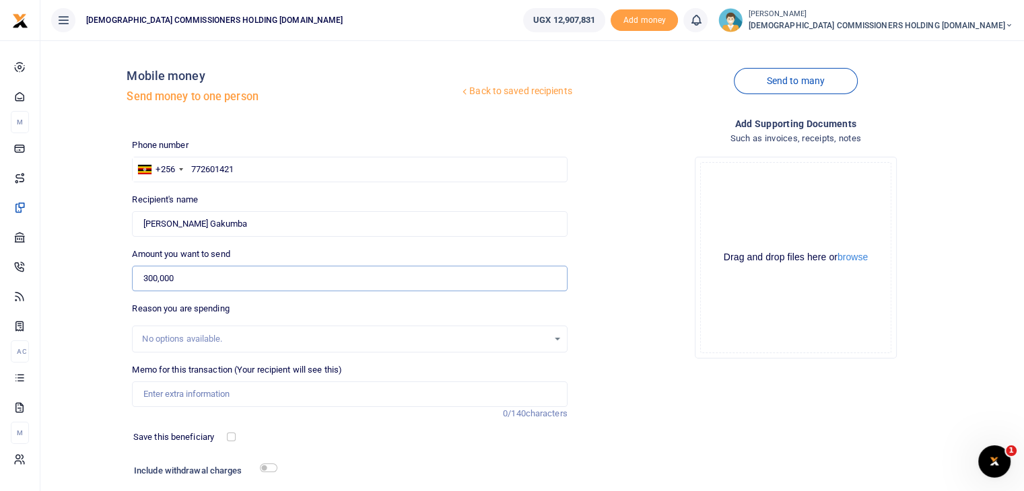
type input "300,000"
click at [174, 394] on input "Memo for this transaction (Your recipient will see this)" at bounding box center [349, 395] width 435 height 26
paste input "Fuel refund for the Board of Trustees meeting held at Lweza on [DATE]"
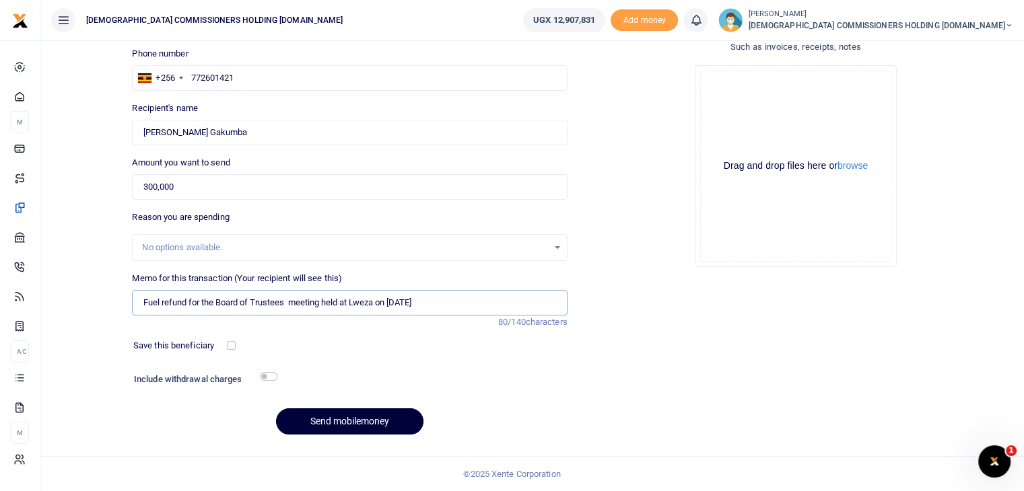
type input "Fuel refund for the Board of Trustees meeting held at Lweza on [DATE]"
click at [343, 421] on button "Send mobilemoney" at bounding box center [349, 422] width 147 height 26
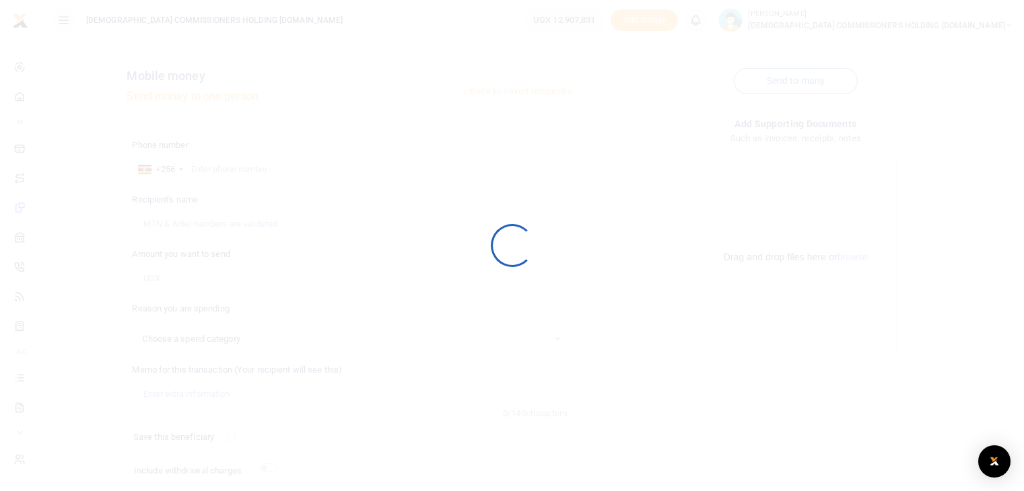
scroll to position [92, 0]
select select
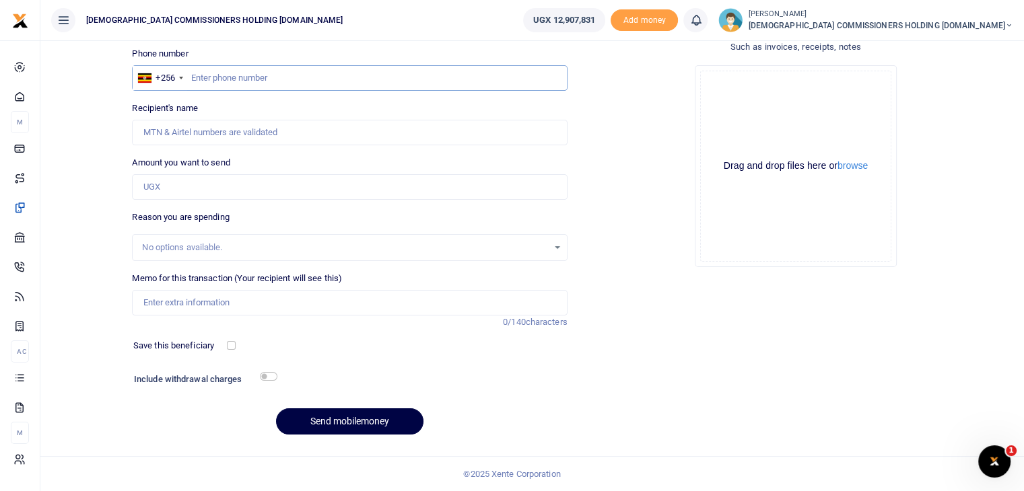
click at [236, 84] on input "text" at bounding box center [349, 78] width 435 height 26
type input "772450019"
type input "[PERSON_NAME]"
type input "772450019"
click at [178, 184] on input "Amount you want to send" at bounding box center [349, 187] width 435 height 26
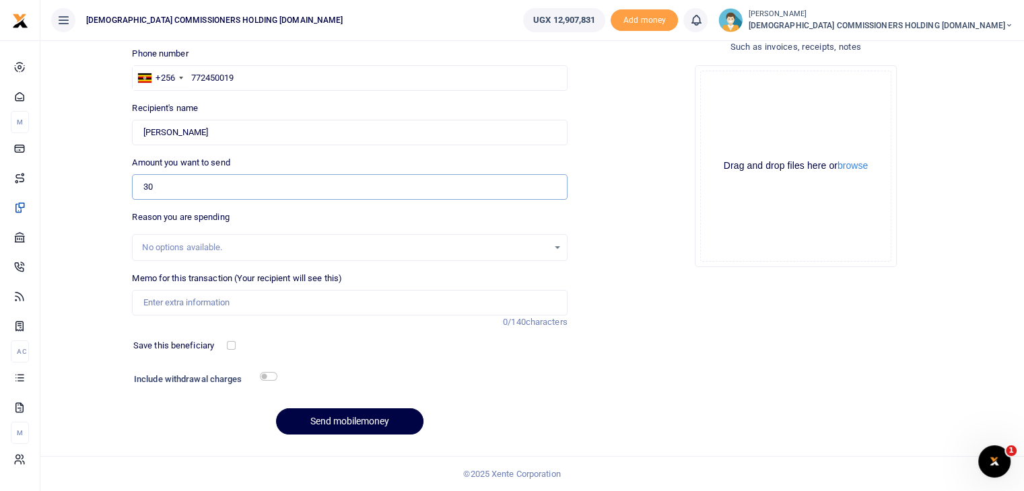
type input "3"
type input "1,000,000"
click at [172, 304] on input "Memo for this transaction (Your recipient will see this)" at bounding box center [349, 303] width 435 height 26
paste input "Fuel refund for the Board of Trustees meeting held at Lweza on [DATE]"
type input "Fuel refund for the Board of Trustees meeting held at Lweza on [DATE]"
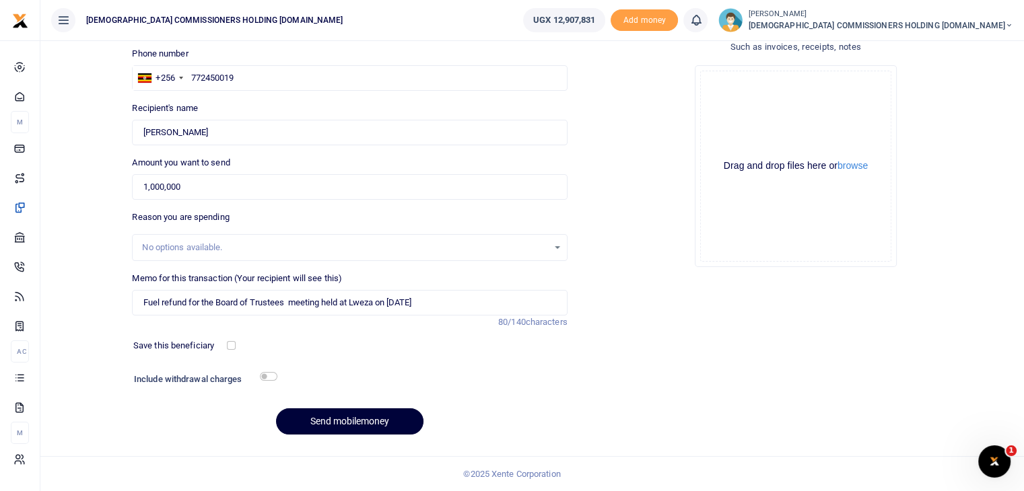
click at [341, 421] on button "Send mobilemoney" at bounding box center [349, 422] width 147 height 26
click at [215, 76] on input "text" at bounding box center [349, 78] width 435 height 26
type input "775057078"
type input "Samuel Bogere Egesa George"
type input "775057078"
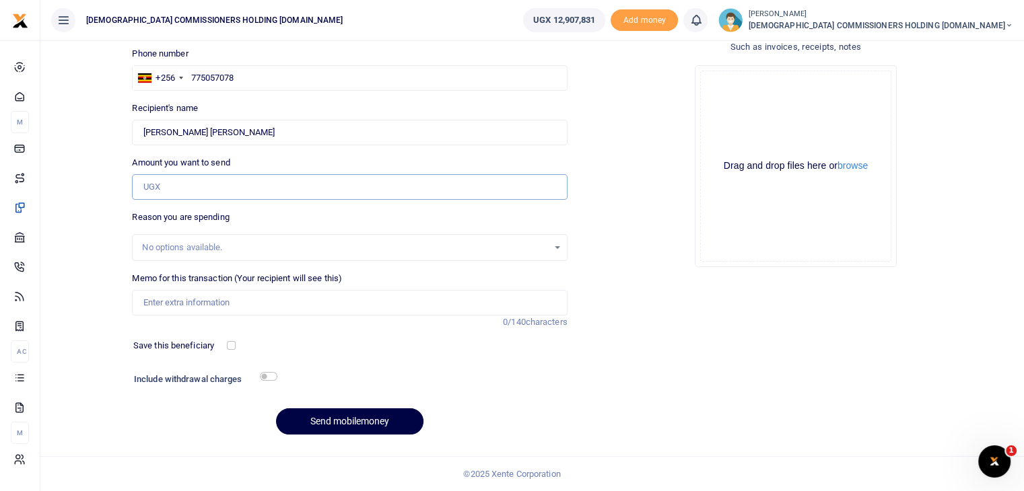
click at [204, 186] on input "Amount you want to send" at bounding box center [349, 187] width 435 height 26
type input "300,000"
click at [199, 302] on input "Memo for this transaction (Your recipient will see this)" at bounding box center [349, 303] width 435 height 26
paste input "Fuel refund for the Board of Trustees meeting held at Lweza on 8th October 2025"
type input "Fuel refund for the Board of Trustees meeting held at Lweza on 8th October 2025"
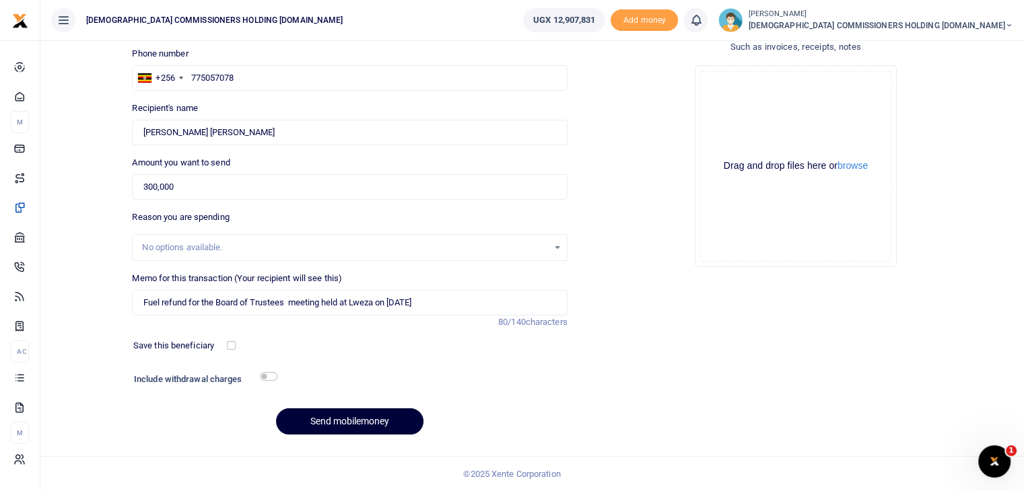
click at [345, 421] on button "Send mobilemoney" at bounding box center [349, 422] width 147 height 26
